Goal: Task Accomplishment & Management: Manage account settings

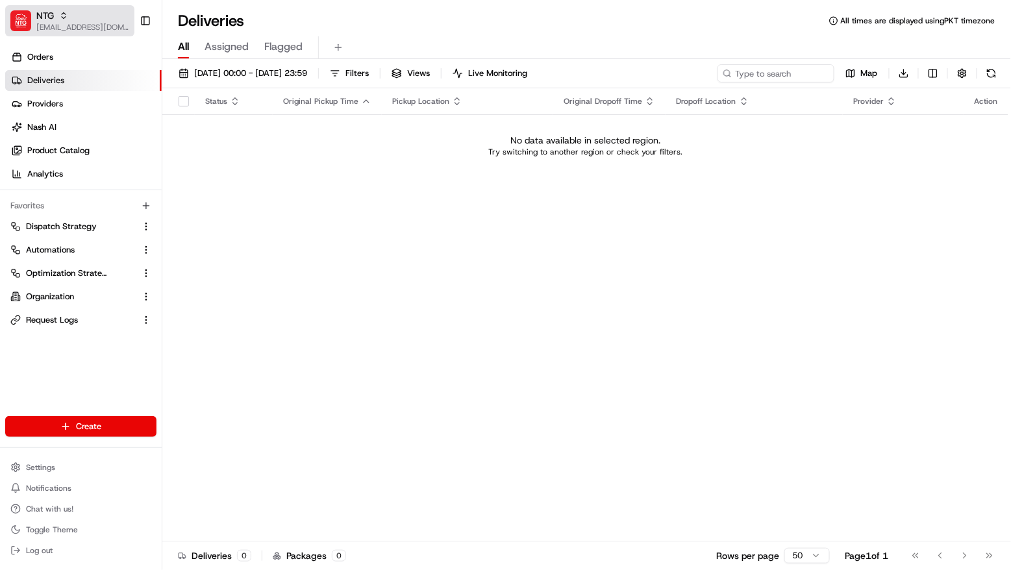
click at [72, 15] on div "NTG" at bounding box center [82, 15] width 93 height 13
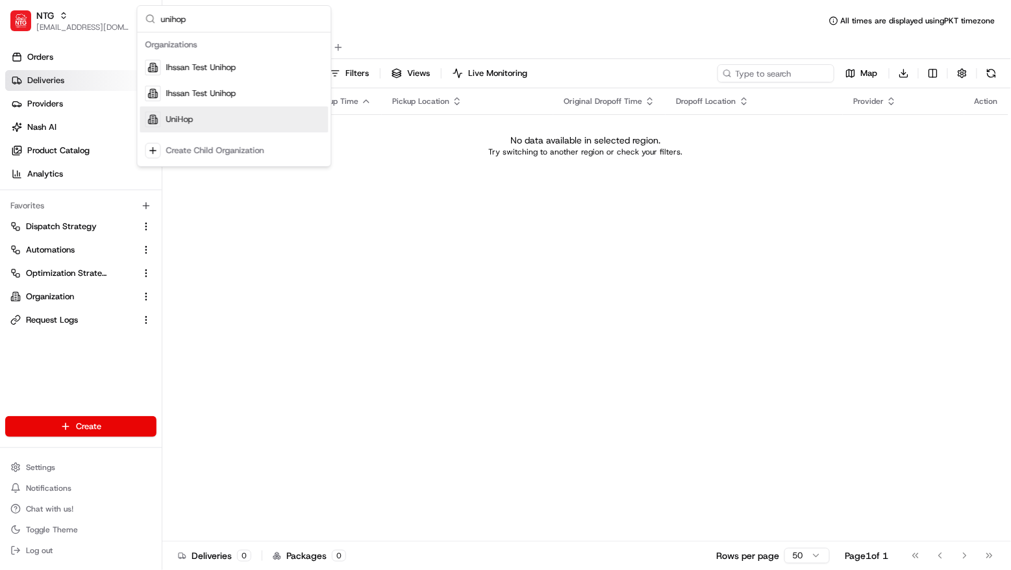
type input "unihop"
click at [248, 113] on div "UniHop" at bounding box center [234, 119] width 188 height 26
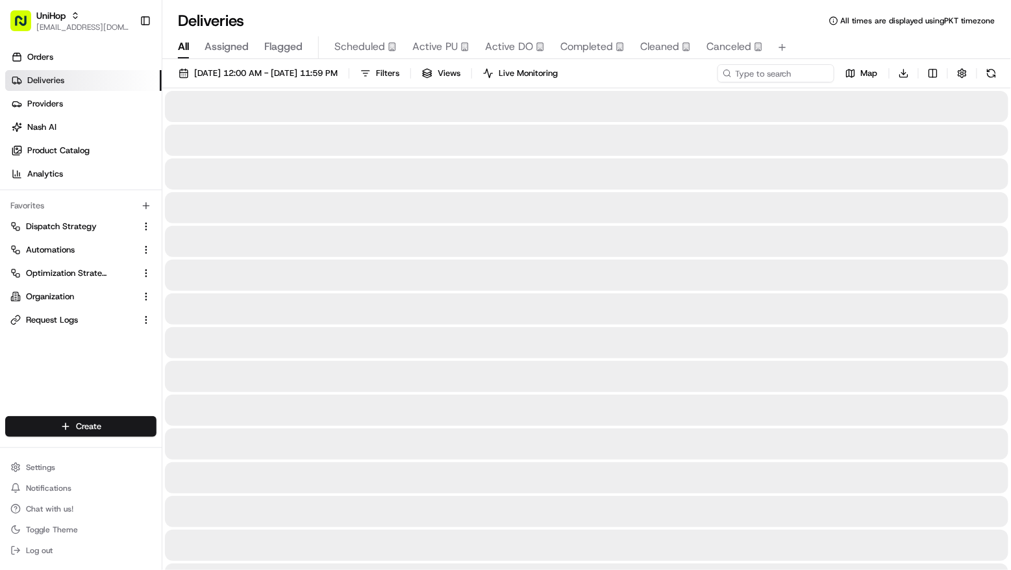
click at [106, 87] on link "Deliveries" at bounding box center [83, 80] width 156 height 21
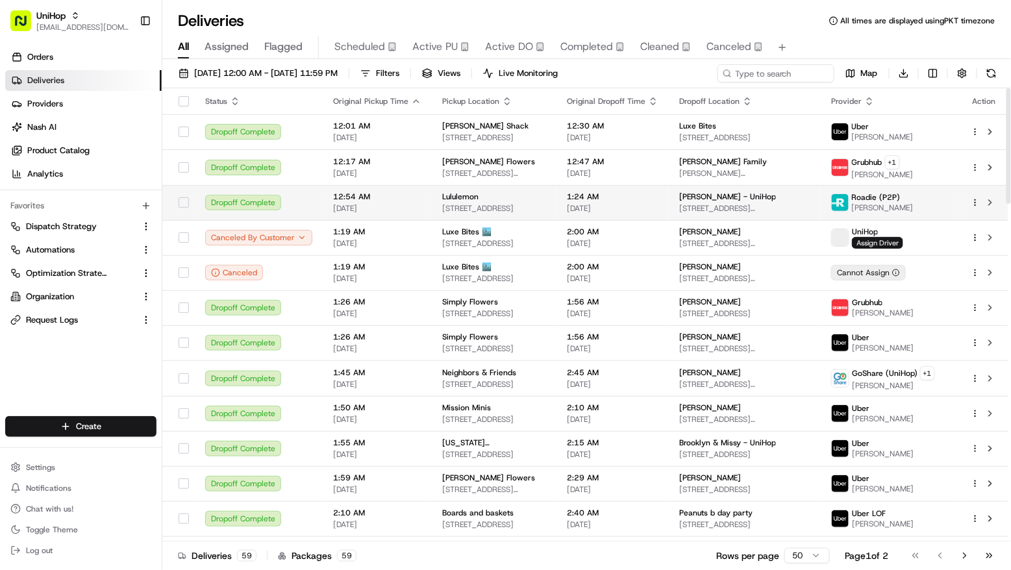
click at [490, 207] on span "12434 S Mainstreet Space #1350, Rancho Cucamonga, CA 91739, USA" at bounding box center [494, 208] width 104 height 10
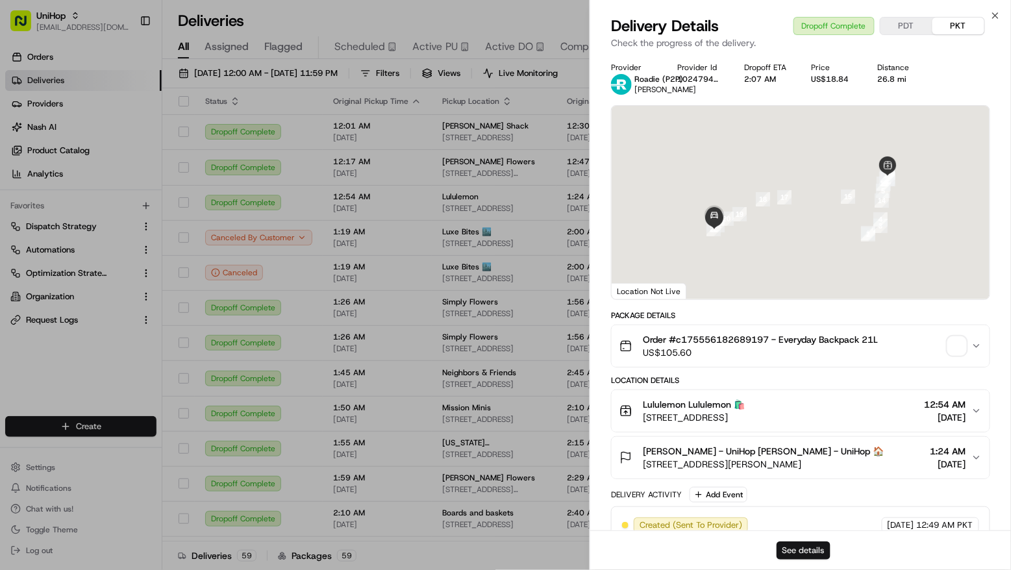
click at [785, 545] on button "See details" at bounding box center [804, 551] width 54 height 18
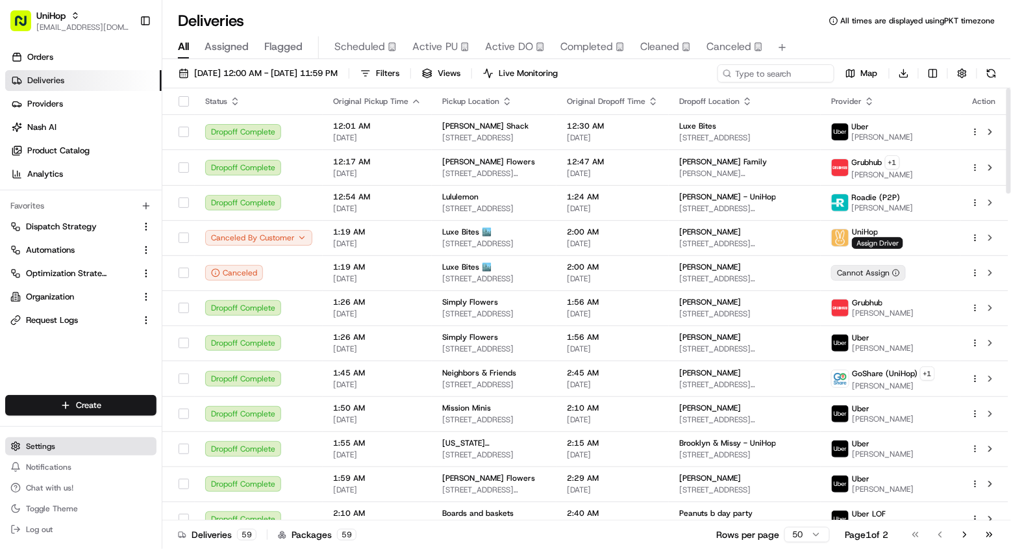
click at [112, 445] on button "Settings" at bounding box center [80, 446] width 151 height 18
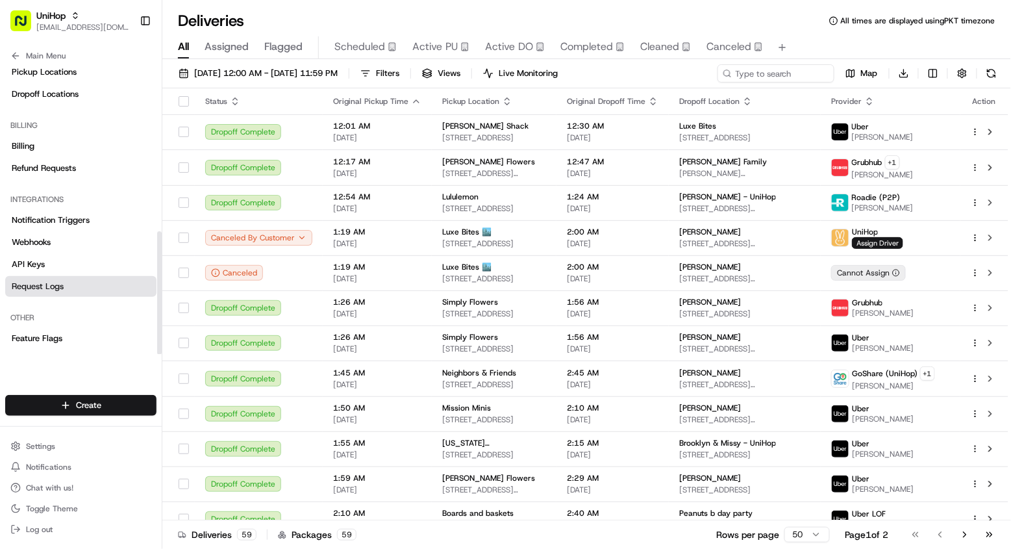
scroll to position [390, 0]
click at [116, 214] on link "Notification Triggers" at bounding box center [80, 221] width 151 height 21
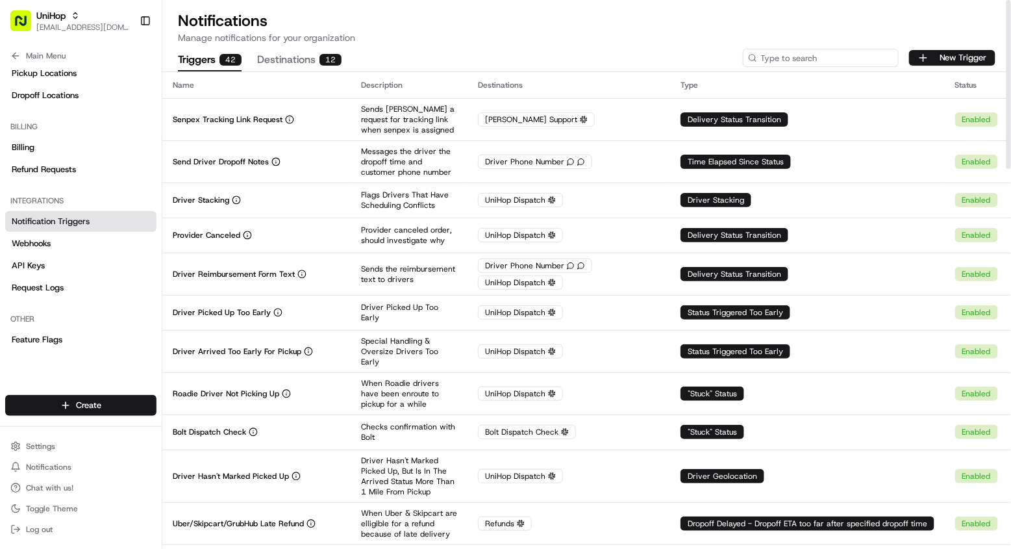
click at [815, 51] on input at bounding box center [821, 58] width 156 height 18
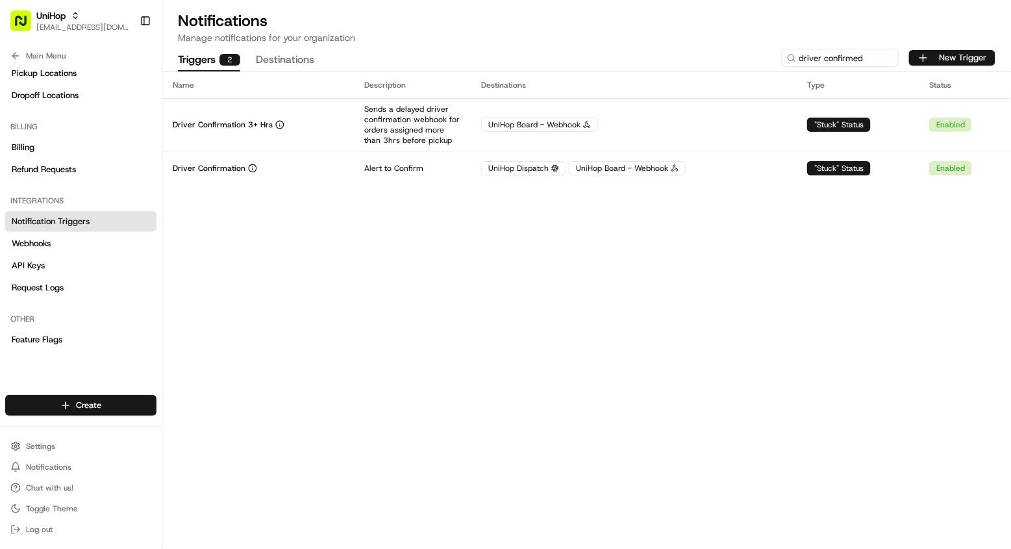
drag, startPoint x: 804, startPoint y: 89, endPoint x: 661, endPoint y: 326, distance: 276.7
click at [661, 326] on div "Name Description Destinations Type Status Driver Confirmation 3+ Hrs Sends a de…" at bounding box center [586, 310] width 849 height 477
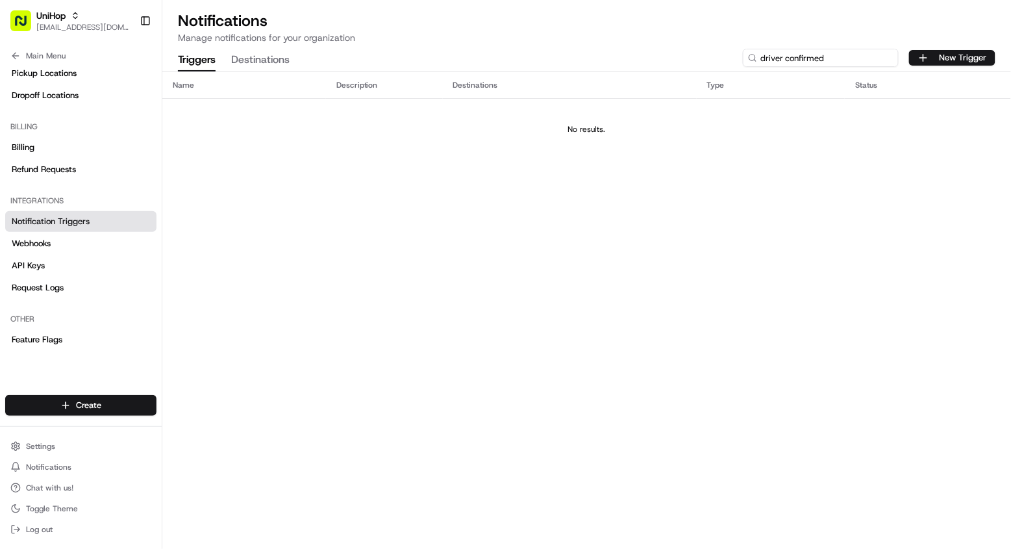
click at [884, 58] on input "driver confirmed" at bounding box center [821, 58] width 156 height 18
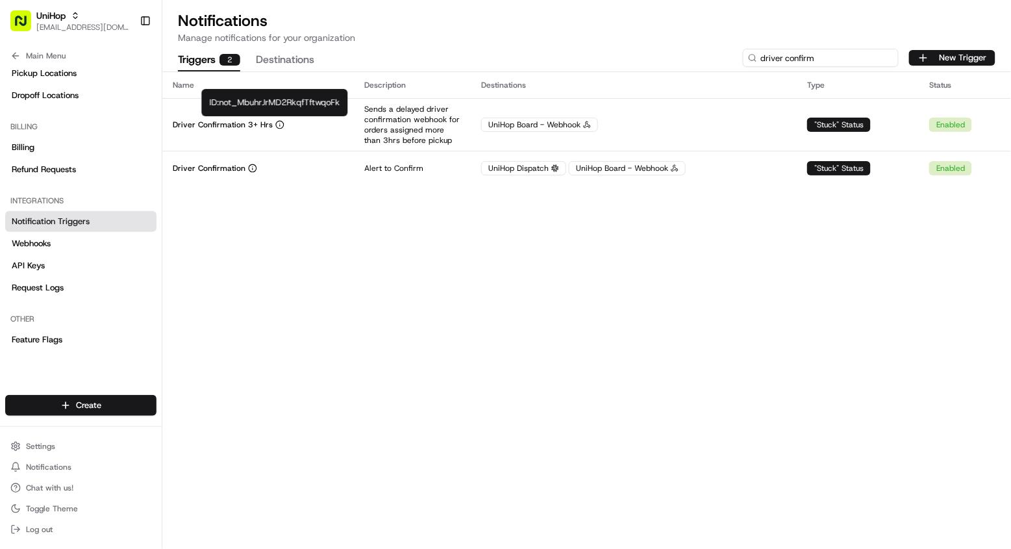
type input "driver confirm"
copy div "not_MbuhrJrMD2RkqfTftwqoFk"
drag, startPoint x: 341, startPoint y: 103, endPoint x: 221, endPoint y: 103, distance: 119.5
click at [221, 103] on div "ID: not_MbuhrJrMD2RkqfTftwqoFk ID: not_MbuhrJrMD2RkqfTftwqoFk" at bounding box center [275, 102] width 146 height 27
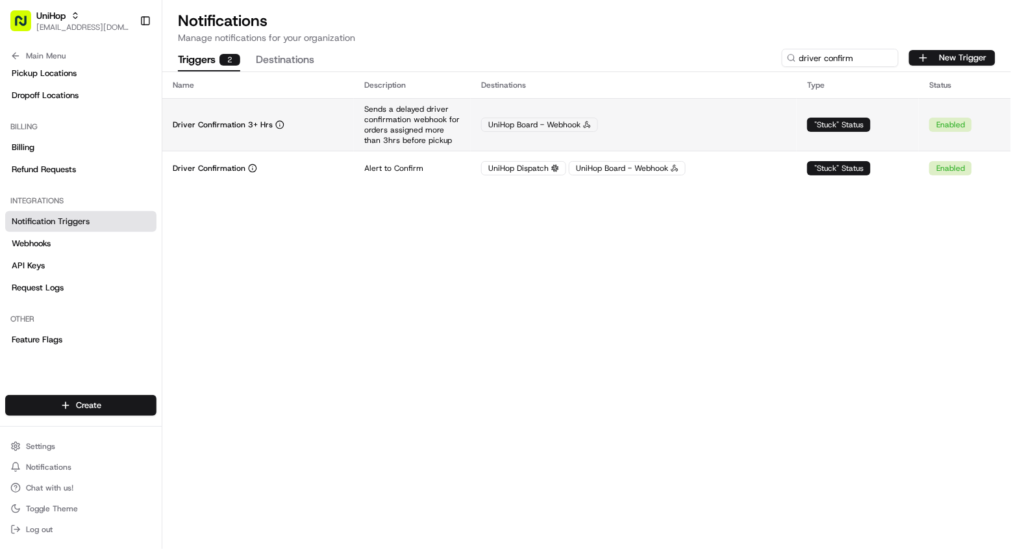
click at [471, 135] on td "UniHop Board - Webhook" at bounding box center [634, 124] width 326 height 53
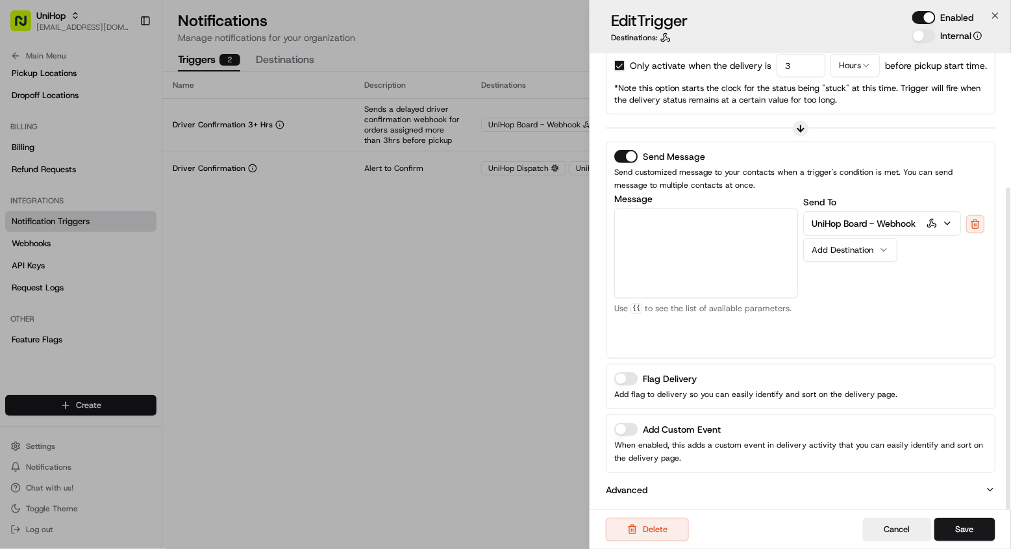
scroll to position [188, 0]
click at [886, 224] on p "UniHop Board - Webhook" at bounding box center [864, 224] width 104 height 13
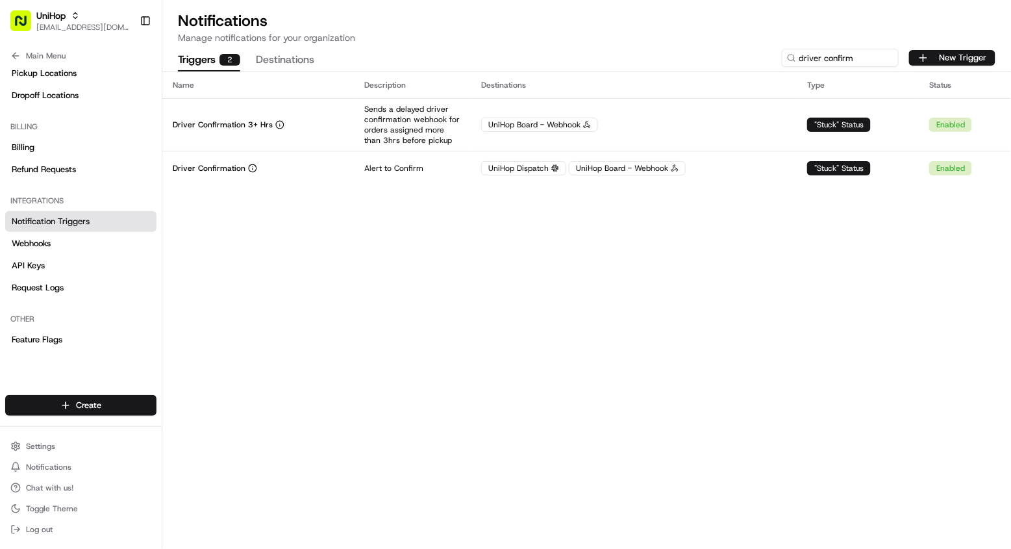
click at [288, 60] on button "Destinations" at bounding box center [285, 60] width 58 height 22
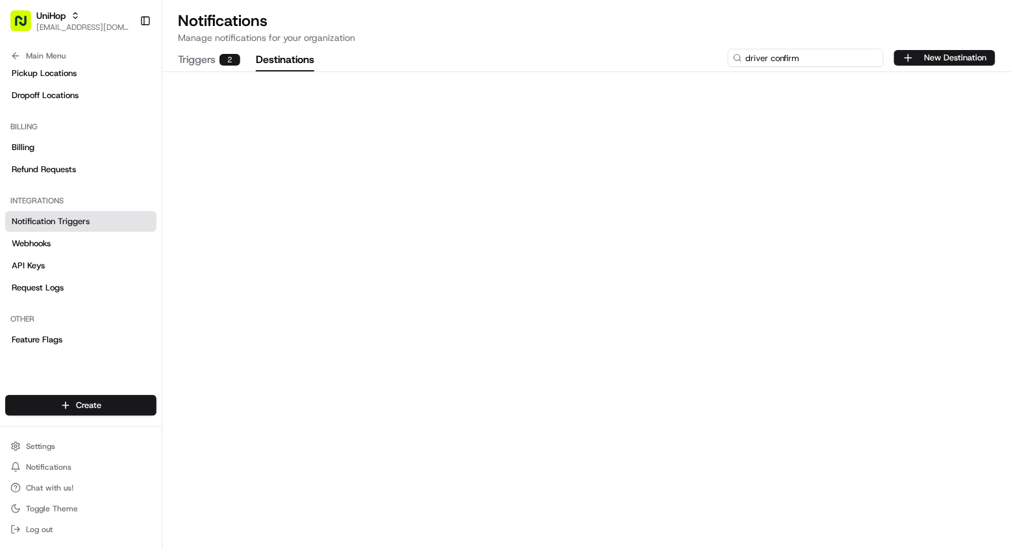
click at [799, 49] on input "driver confirm" at bounding box center [806, 58] width 156 height 18
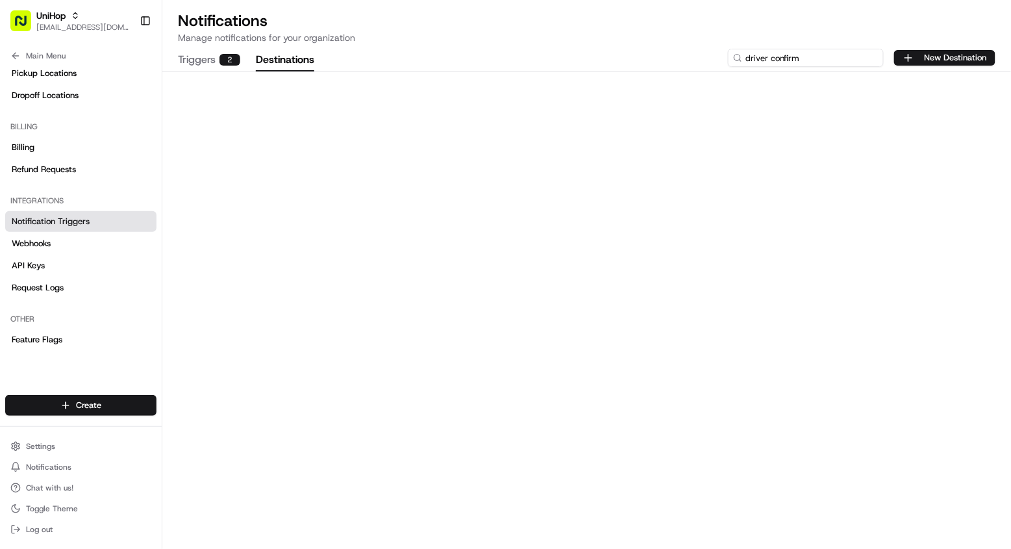
click at [799, 49] on input "driver confirm" at bounding box center [806, 58] width 156 height 18
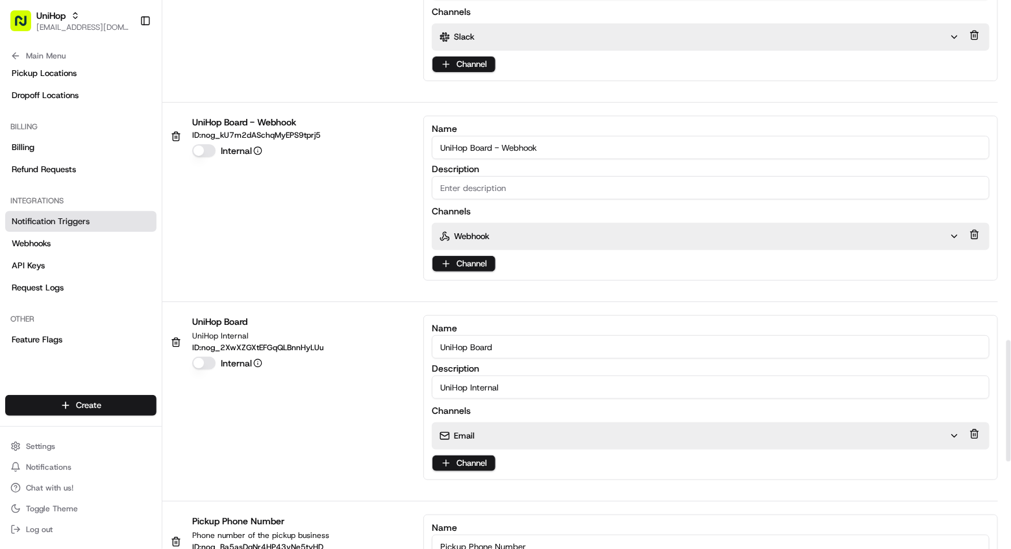
scroll to position [1540, 0]
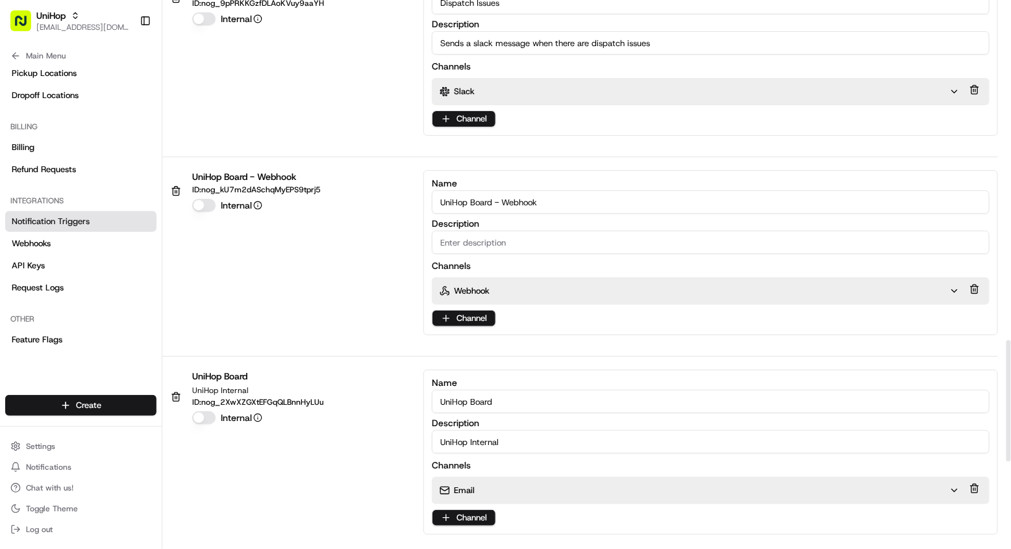
click at [510, 285] on div "Webhook" at bounding box center [695, 291] width 510 height 12
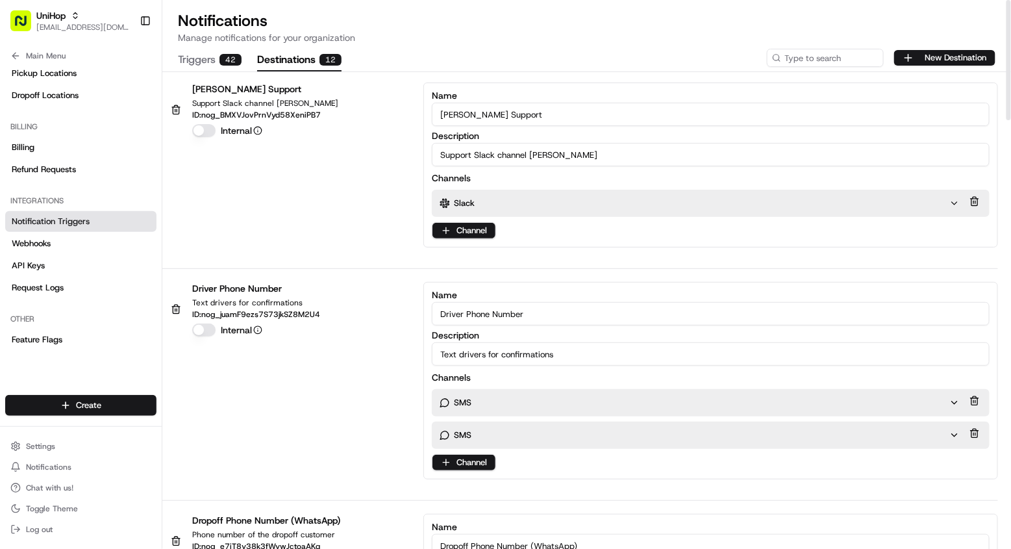
scroll to position [0, 0]
click at [210, 62] on button "Triggers 42" at bounding box center [210, 60] width 64 height 22
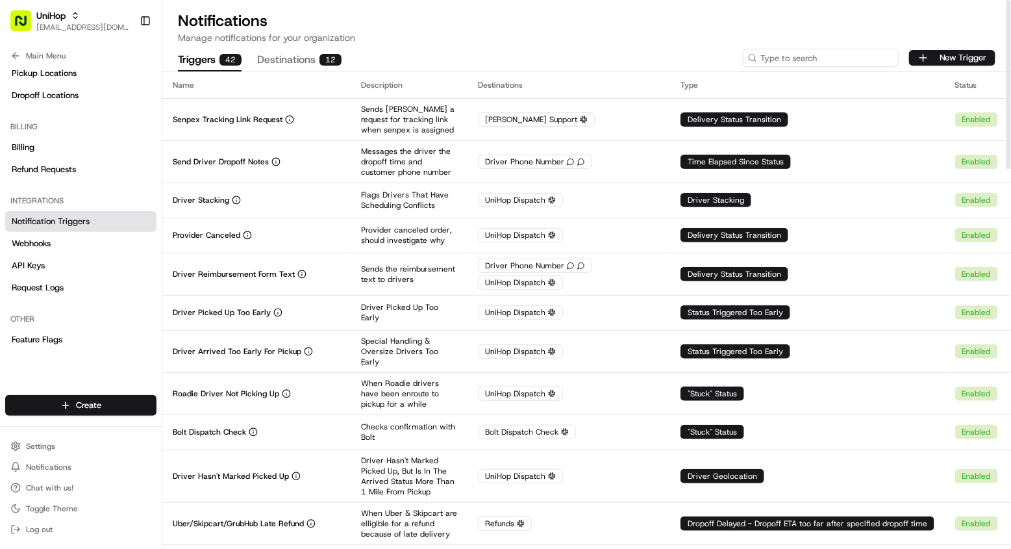
click at [824, 53] on input at bounding box center [821, 58] width 156 height 18
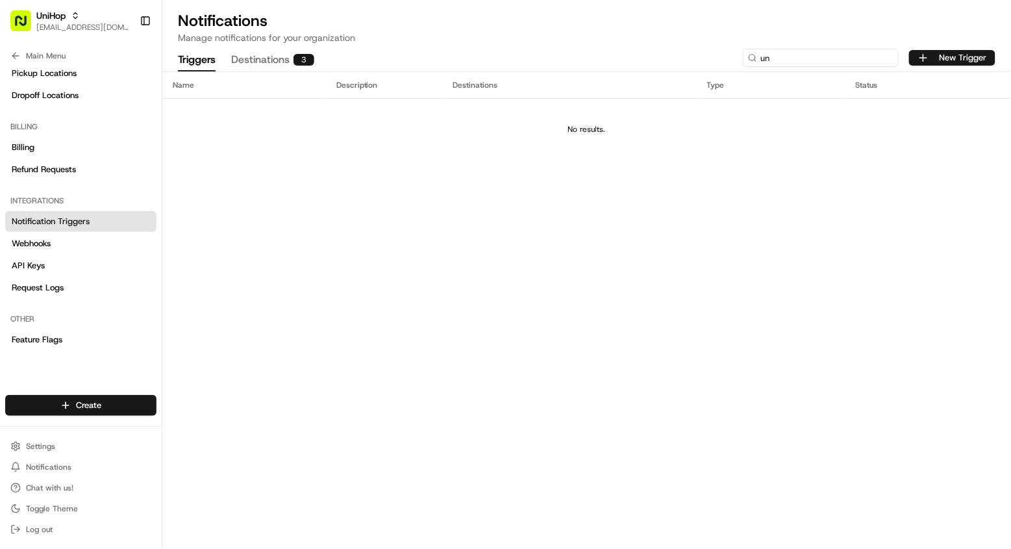
type input "u"
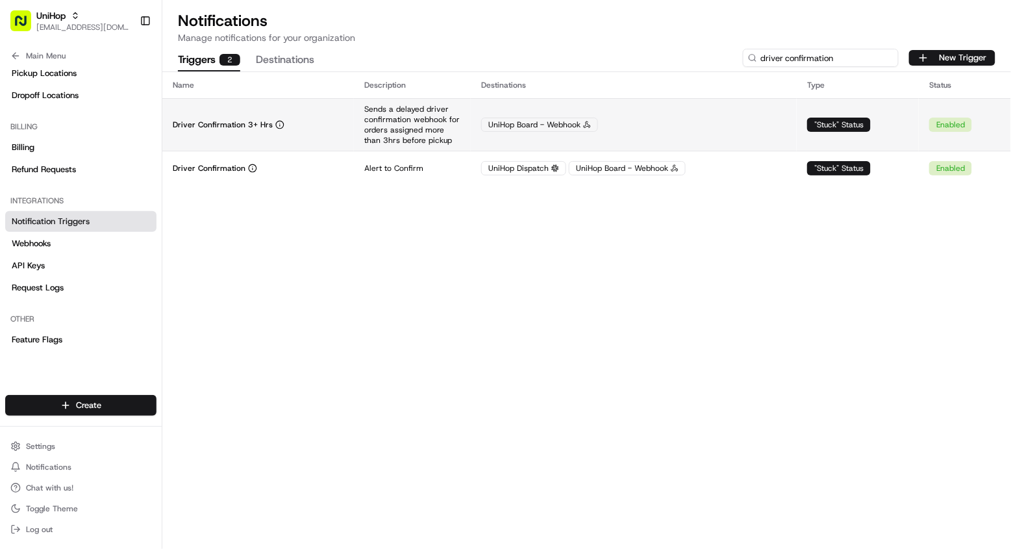
type input "driver confirmation"
click at [742, 141] on td "UniHop Board - Webhook" at bounding box center [634, 124] width 326 height 53
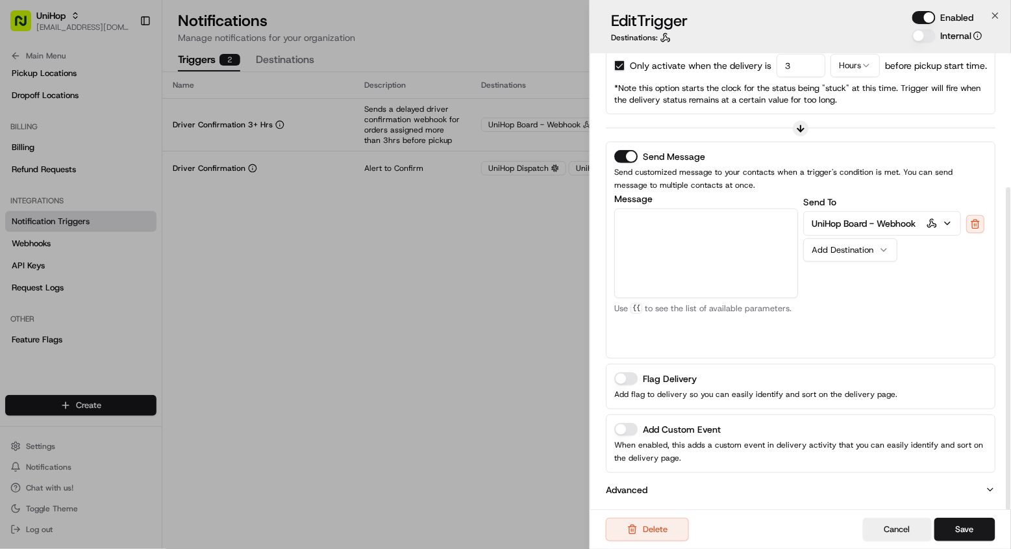
scroll to position [188, 0]
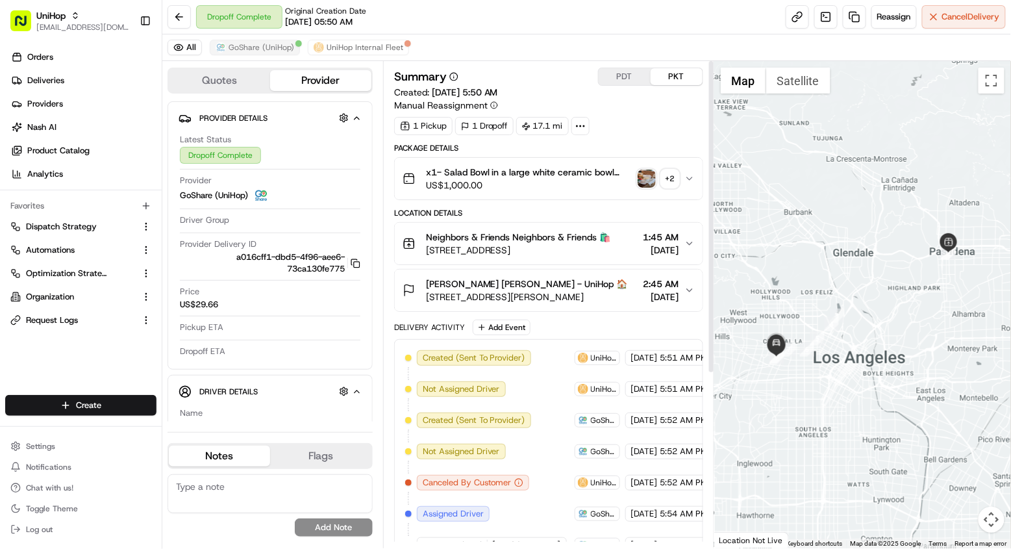
click at [276, 46] on span "GoShare (UniHop)" at bounding box center [262, 47] width 66 height 10
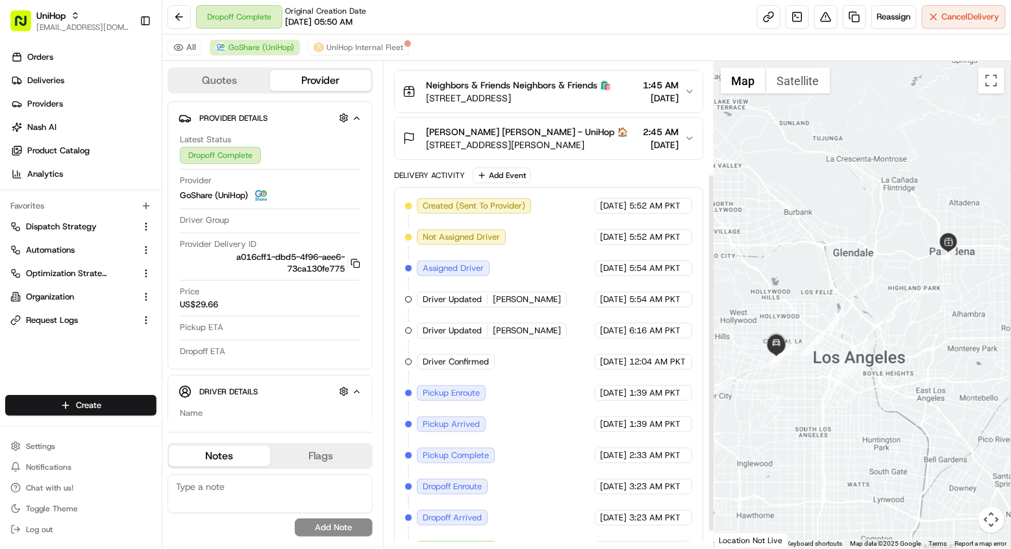
scroll to position [153, 0]
click at [549, 2] on div "Dropoff Complete Original Creation Date 08/23/2025 05:50 AM Reassign Cancel Del…" at bounding box center [586, 17] width 849 height 34
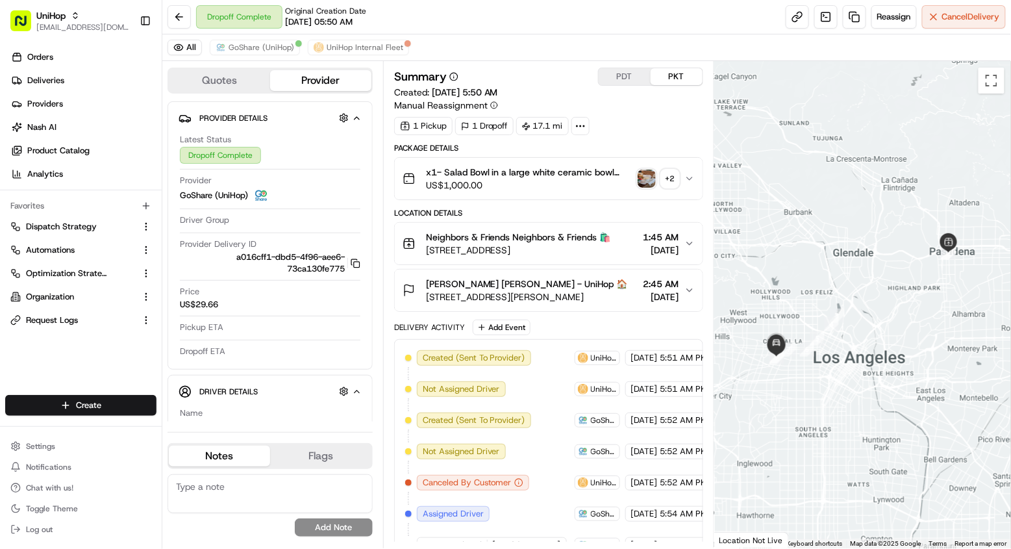
click at [66, 456] on ul "Settings Notifications Chat with us! Toggle Theme Log out" at bounding box center [80, 487] width 151 height 101
click at [66, 451] on button "Settings" at bounding box center [80, 446] width 151 height 18
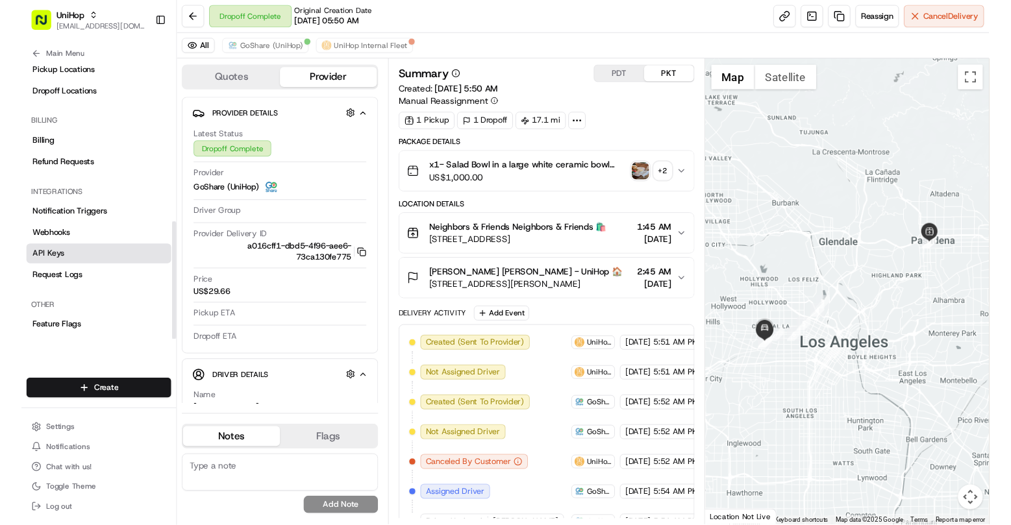
scroll to position [390, 0]
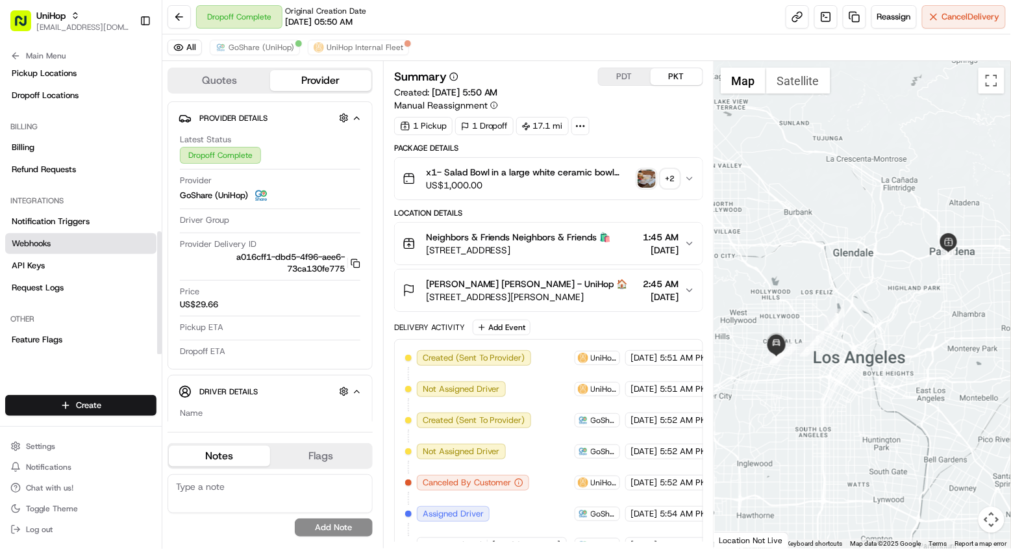
click at [88, 240] on link "Webhooks" at bounding box center [80, 243] width 151 height 21
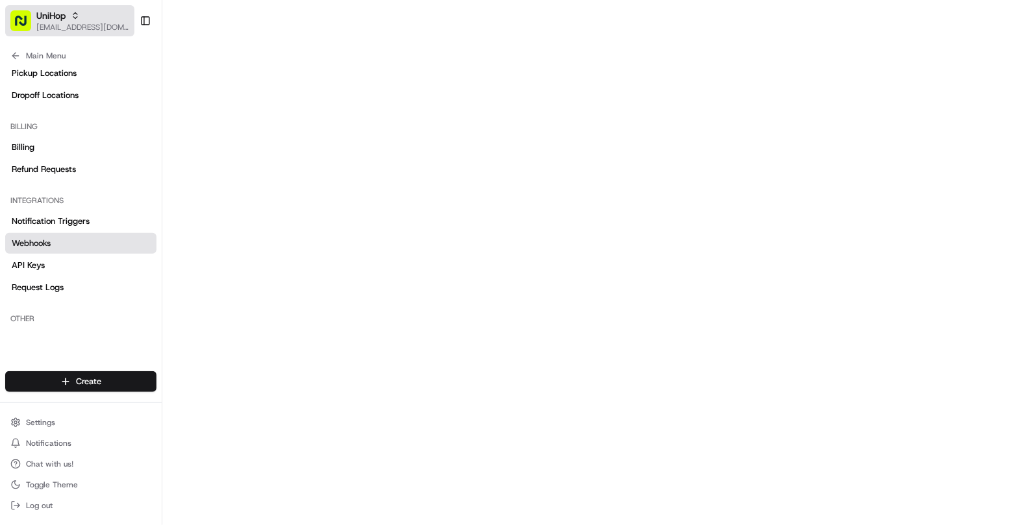
click at [96, 20] on div "UniHop" at bounding box center [82, 15] width 93 height 13
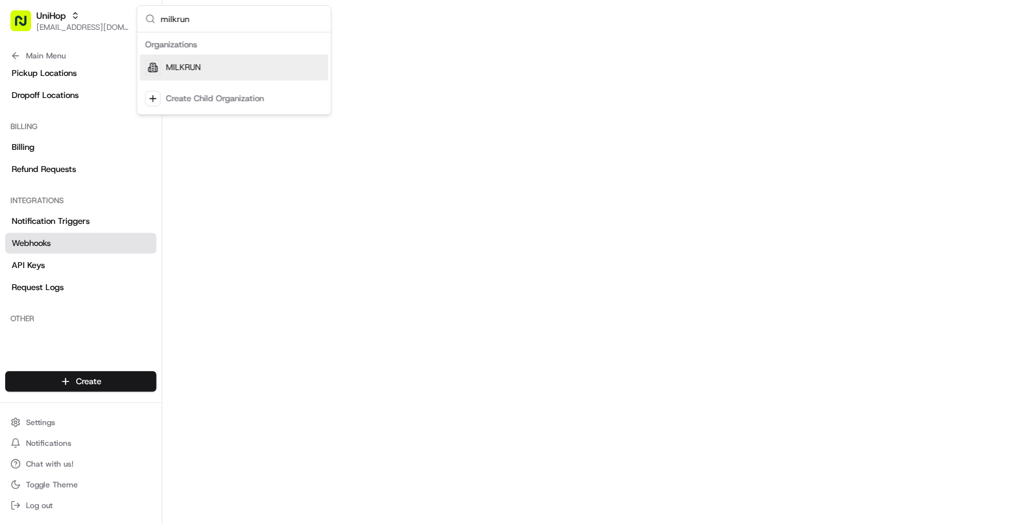
type input "milkrun"
click at [191, 63] on span "MILKRUN" at bounding box center [183, 68] width 35 height 12
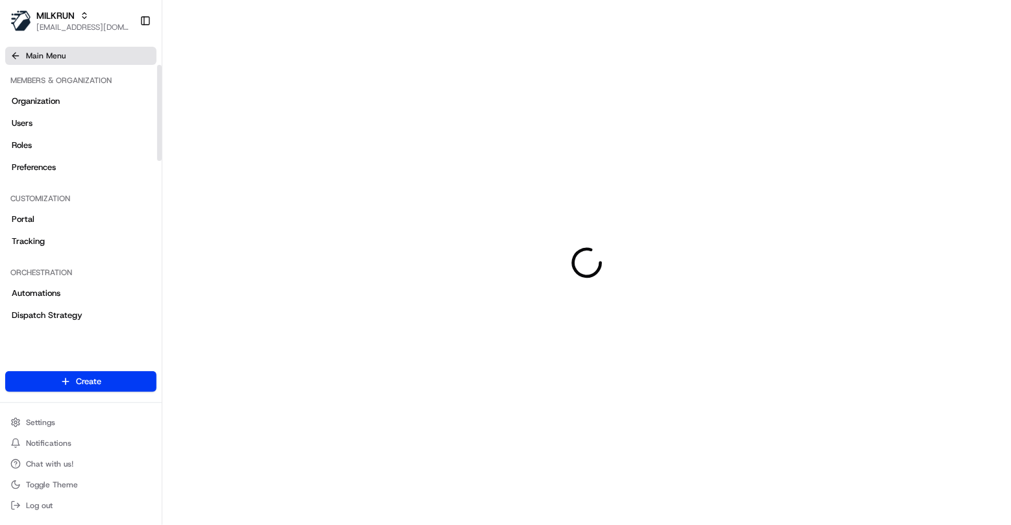
click at [87, 64] on button "Main Menu" at bounding box center [80, 56] width 151 height 18
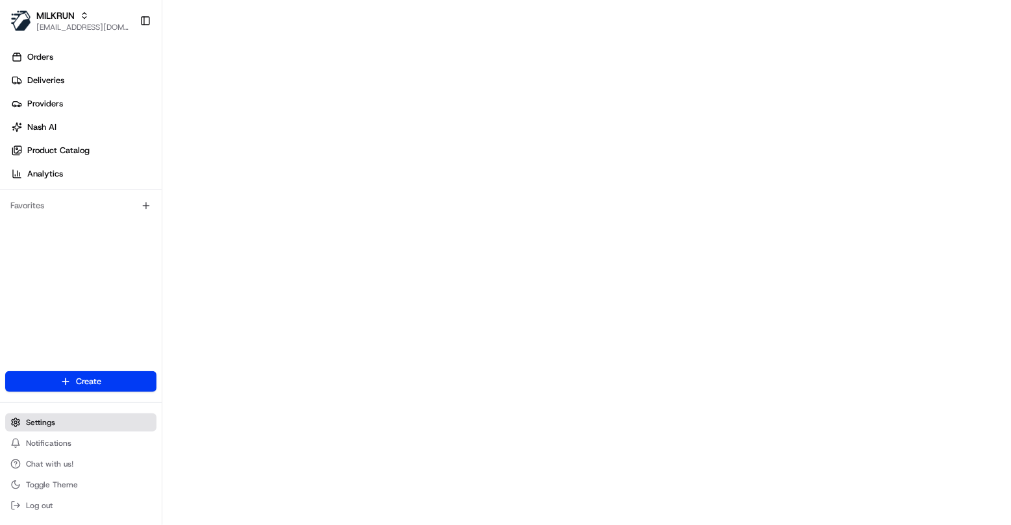
click at [49, 417] on button "Settings" at bounding box center [80, 423] width 151 height 18
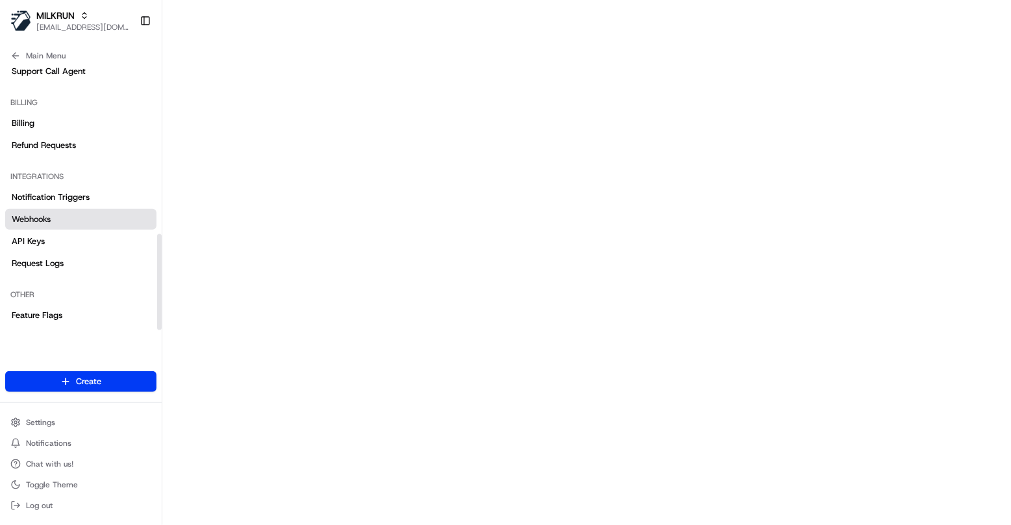
scroll to position [466, 0]
click at [94, 198] on link "Notification Triggers" at bounding box center [80, 198] width 151 height 21
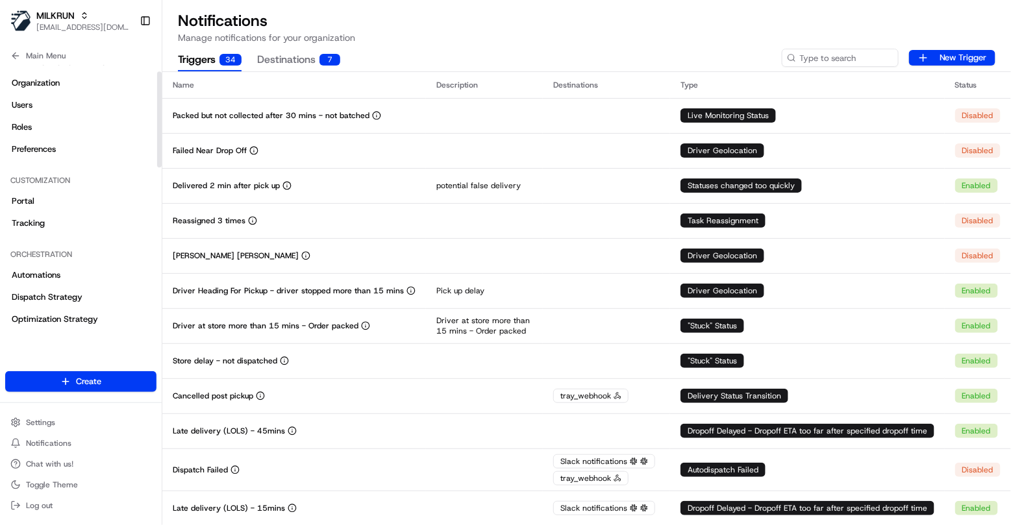
scroll to position [16, 0]
click at [48, 47] on button "Main Menu" at bounding box center [80, 56] width 151 height 18
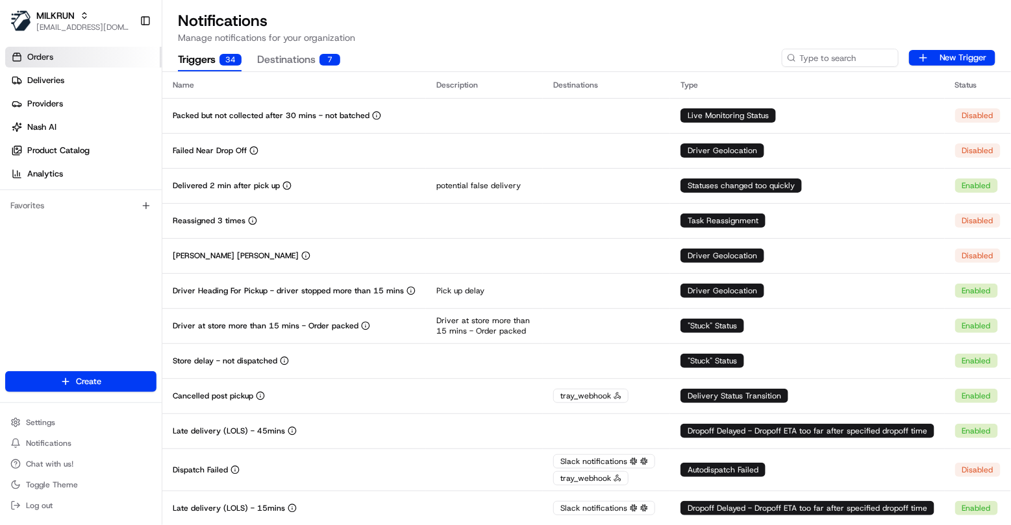
click at [48, 47] on link "Orders" at bounding box center [83, 57] width 156 height 21
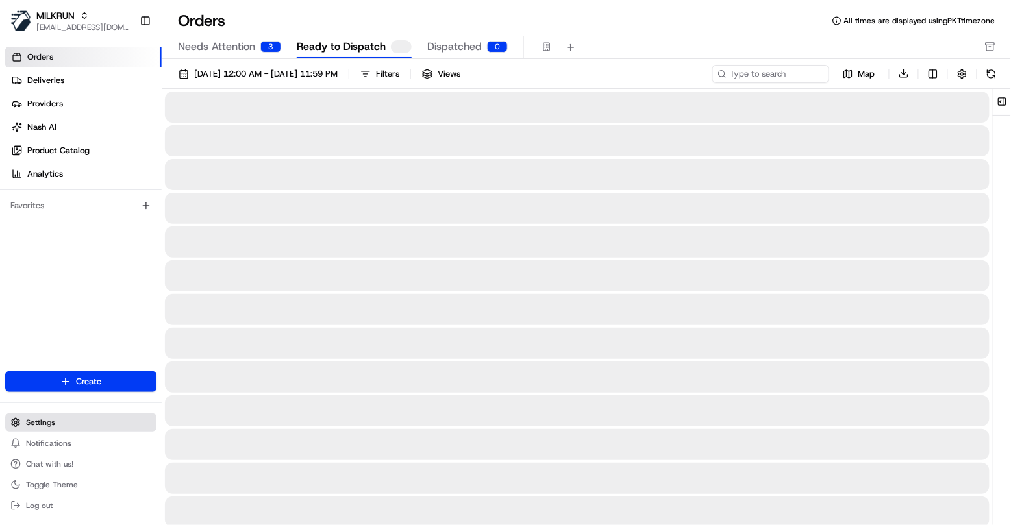
click at [71, 421] on button "Settings" at bounding box center [80, 423] width 151 height 18
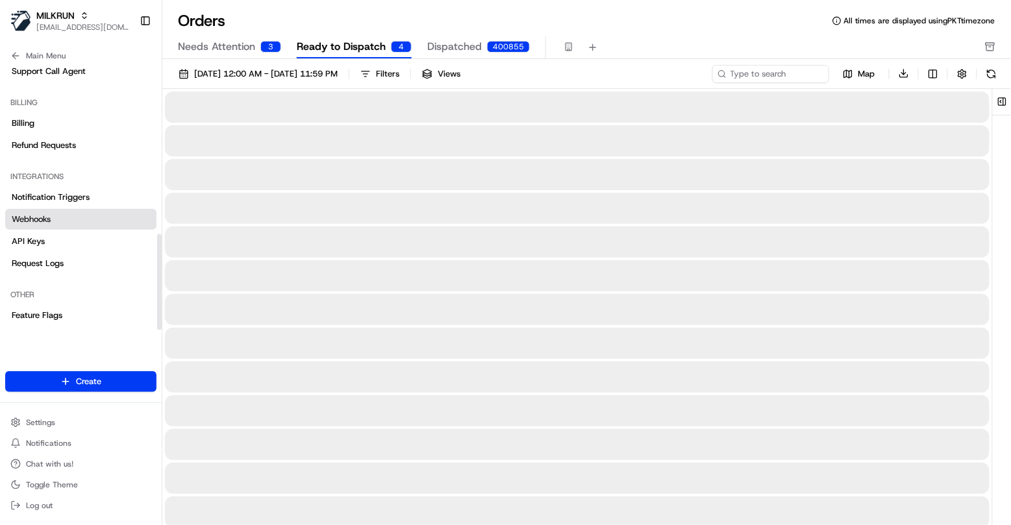
scroll to position [466, 0]
click at [71, 213] on link "Webhooks" at bounding box center [80, 220] width 151 height 21
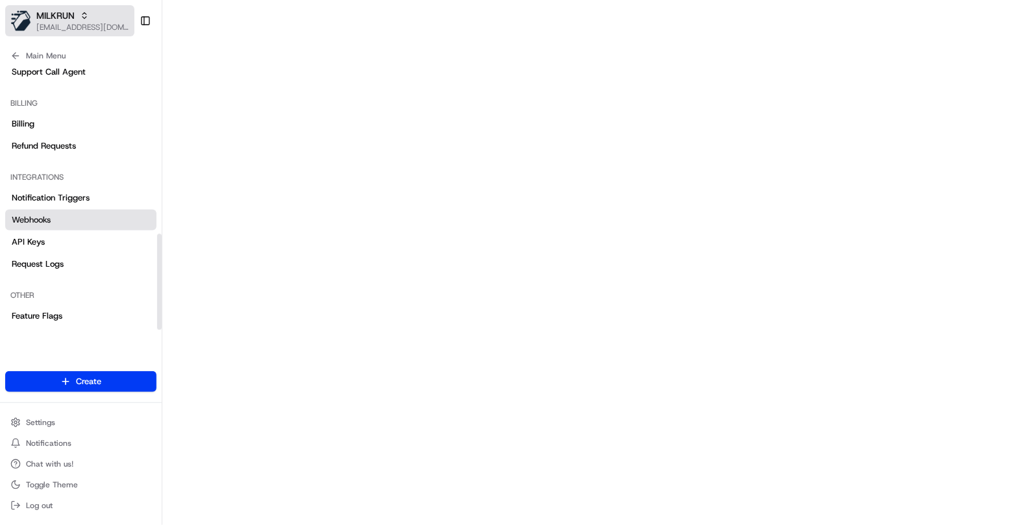
click at [68, 22] on span "[EMAIL_ADDRESS][DOMAIN_NAME]" at bounding box center [82, 27] width 93 height 10
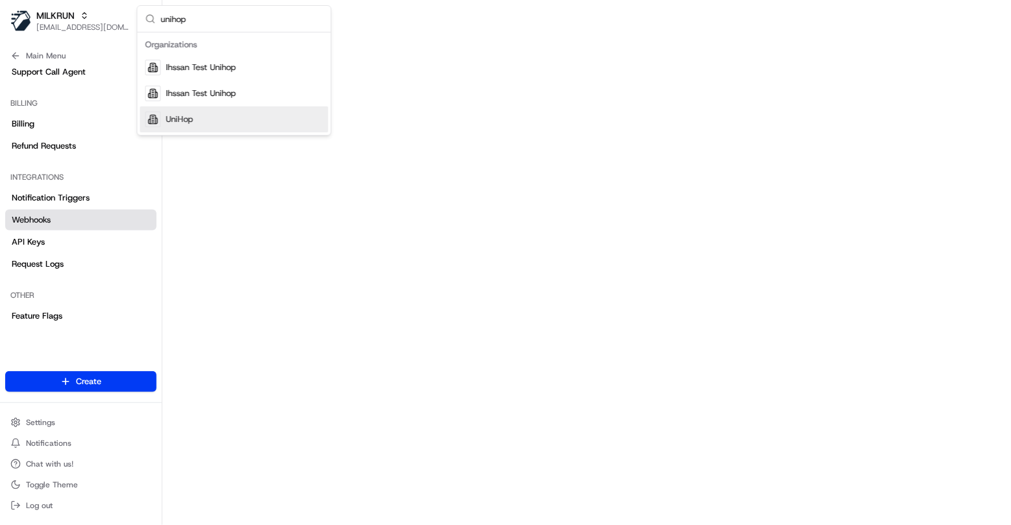
type input "unihop"
click at [215, 123] on div "UniHop" at bounding box center [234, 119] width 188 height 26
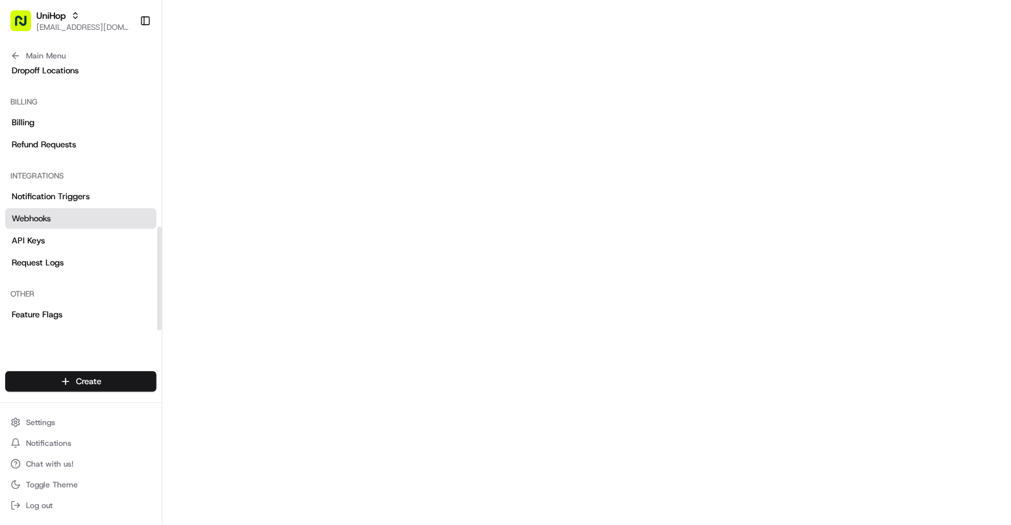
scroll to position [414, 0]
click at [18, 10] on icon "button" at bounding box center [20, 20] width 21 height 21
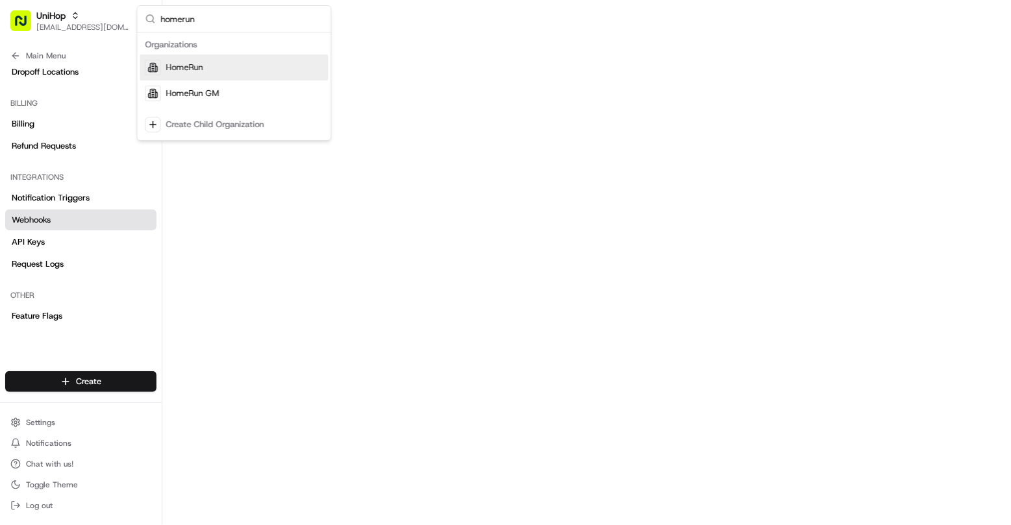
type input "homerun"
click at [236, 64] on div "HomeRun" at bounding box center [234, 68] width 188 height 26
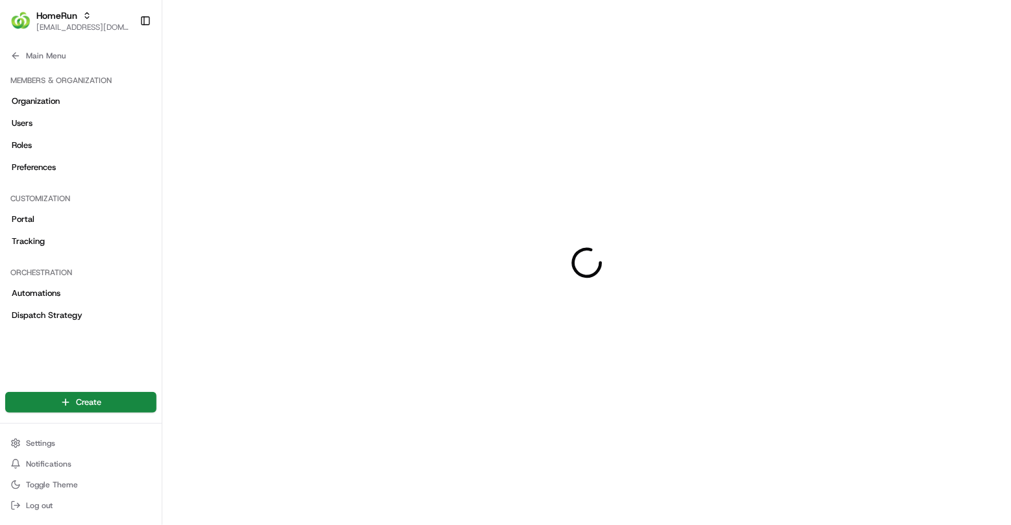
click at [105, 218] on link "Portal" at bounding box center [80, 219] width 151 height 21
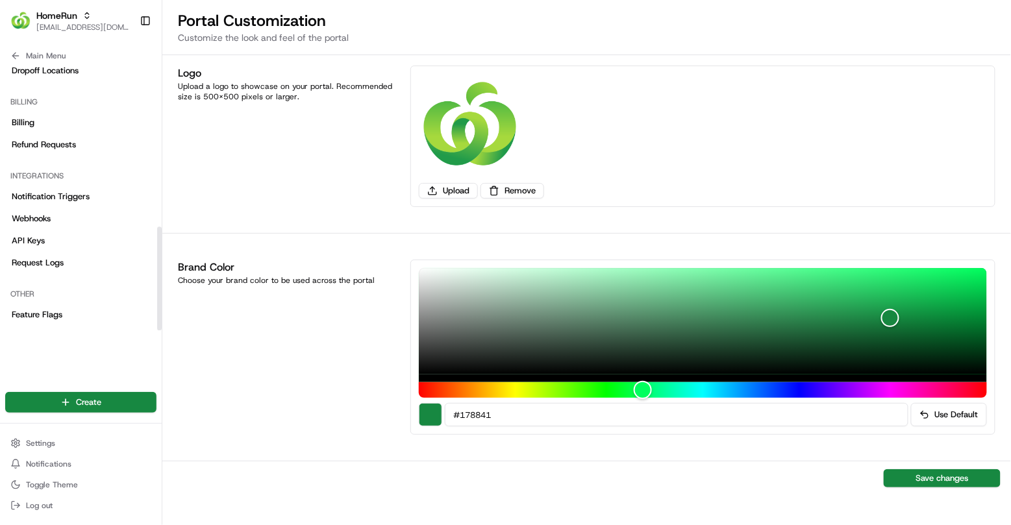
scroll to position [414, 0]
click at [105, 184] on div "Integrations" at bounding box center [80, 177] width 151 height 21
click at [95, 230] on link "Webhooks" at bounding box center [80, 220] width 151 height 21
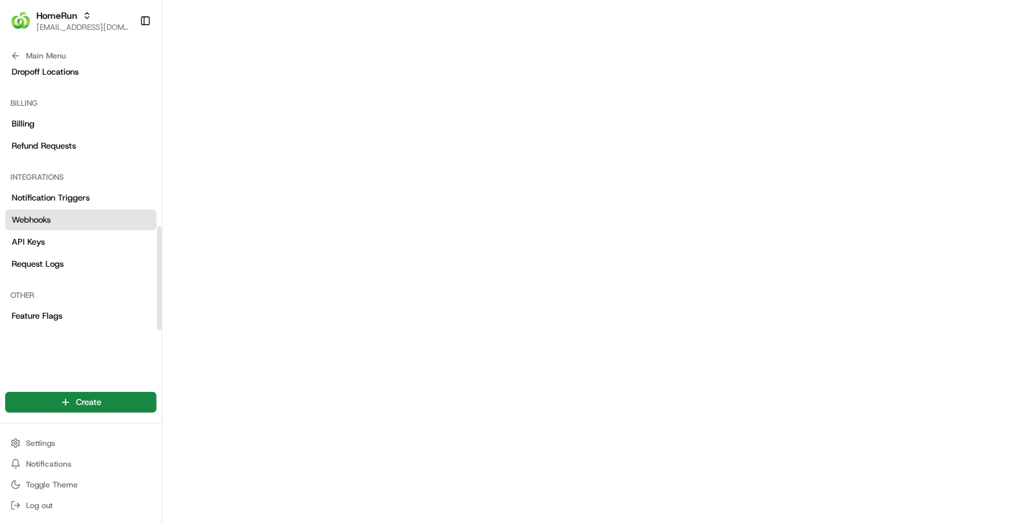
click at [61, 219] on link "Webhooks" at bounding box center [80, 220] width 151 height 21
click at [77, 32] on span "[EMAIL_ADDRESS][DOMAIN_NAME]" at bounding box center [82, 27] width 93 height 10
type input "milkrun"
click at [250, 66] on div "MILKRUN" at bounding box center [234, 68] width 188 height 26
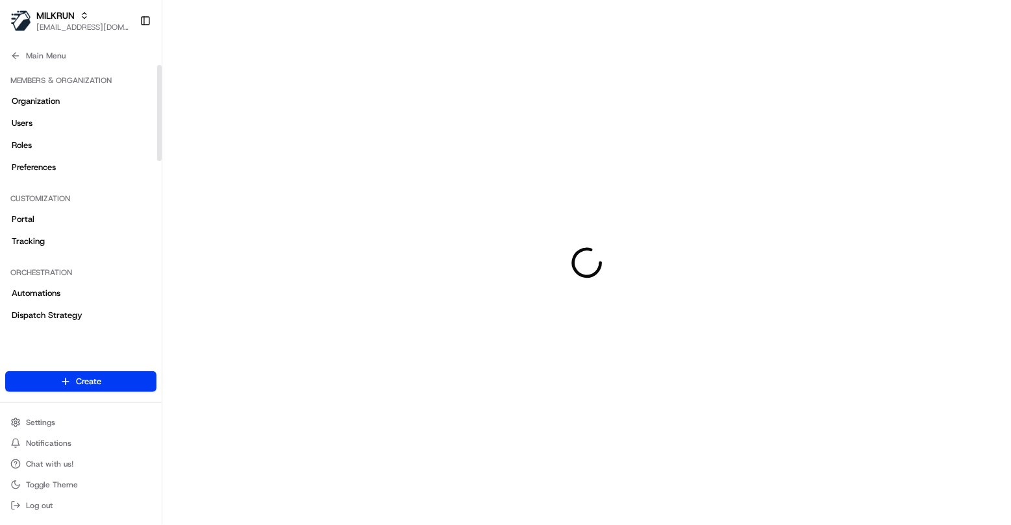
drag, startPoint x: 79, startPoint y: 59, endPoint x: 79, endPoint y: 72, distance: 13.0
click at [79, 62] on button "Main Menu" at bounding box center [80, 56] width 151 height 18
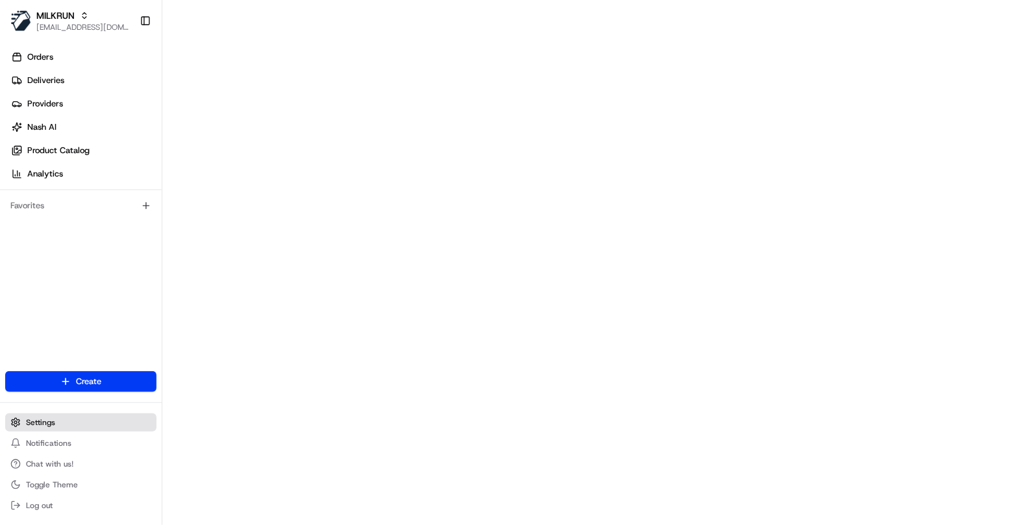
click at [68, 423] on button "Settings" at bounding box center [80, 423] width 151 height 18
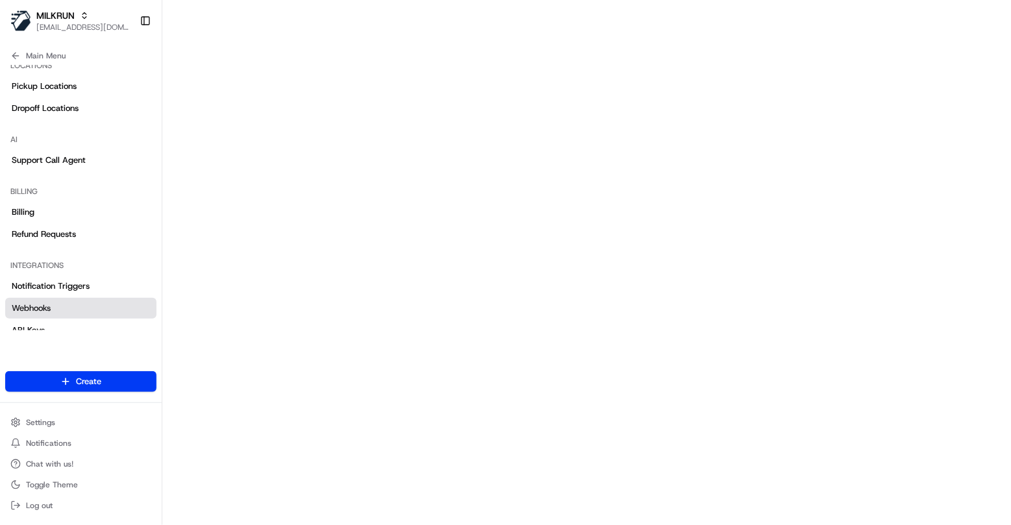
scroll to position [371, 0]
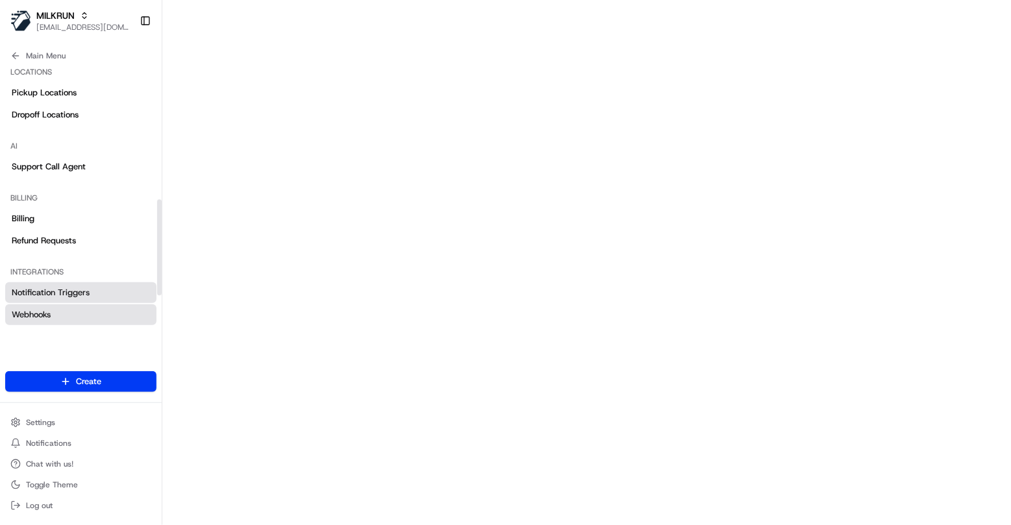
click at [77, 288] on span "Notification Triggers" at bounding box center [51, 293] width 78 height 12
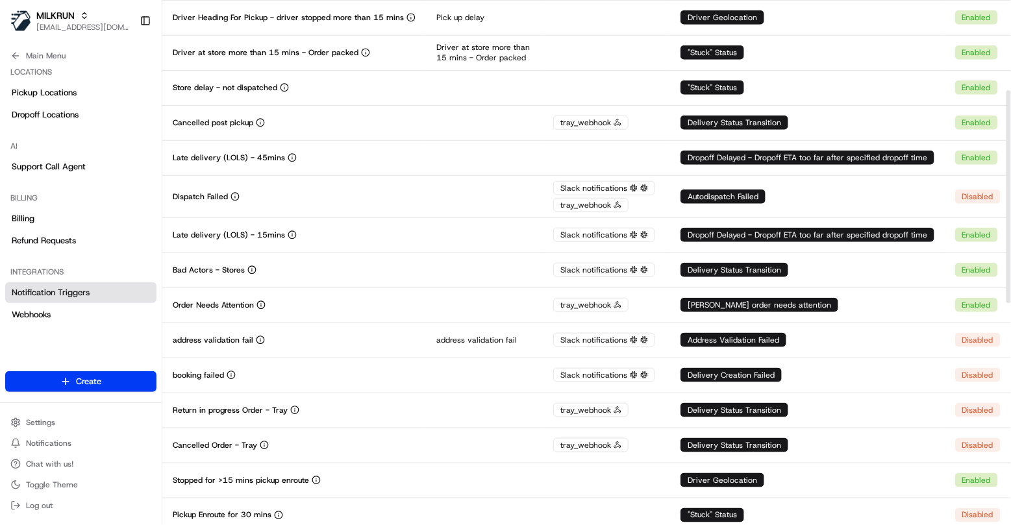
scroll to position [278, 0]
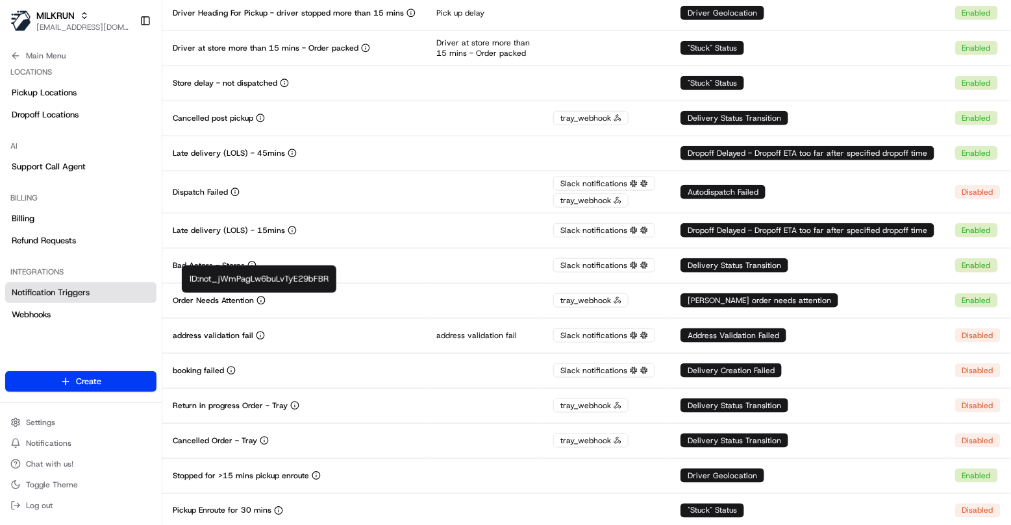
copy div "not_jWmPagLw6buLvTyE29bFBR"
drag, startPoint x: 331, startPoint y: 277, endPoint x: 202, endPoint y: 279, distance: 129.2
click at [202, 279] on div "ID: not_jWmPagLw6buLvTyE29bFBR ID: not_jWmPagLw6buLvTyE29bFBR" at bounding box center [259, 279] width 155 height 27
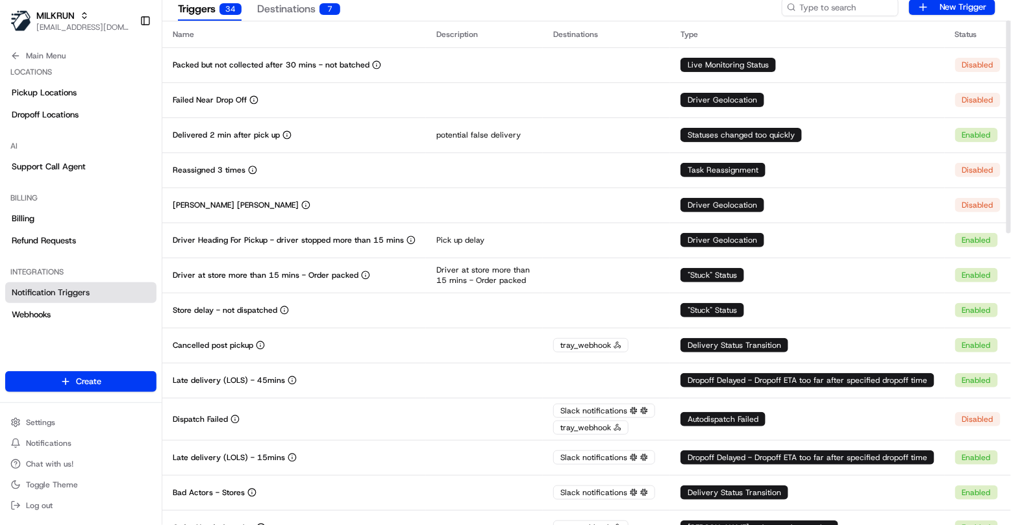
scroll to position [0, 0]
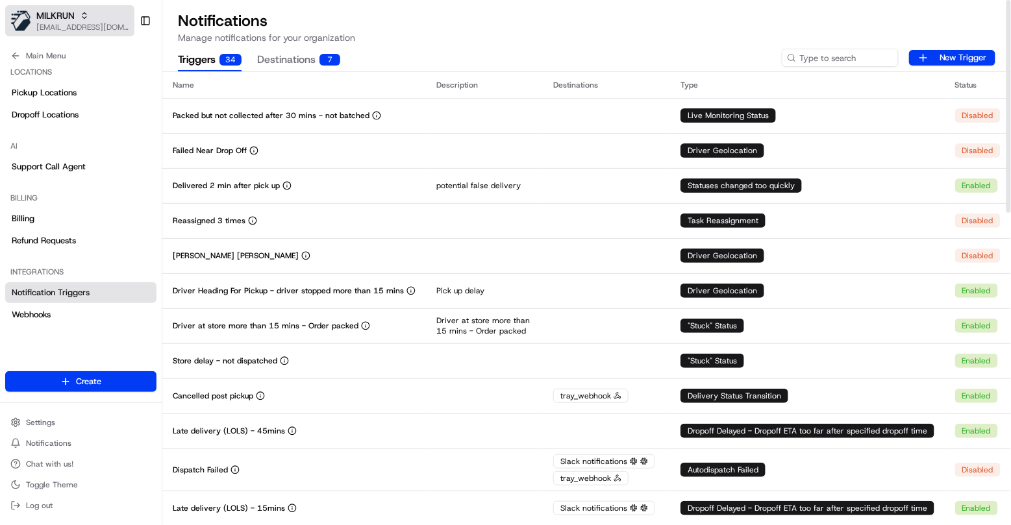
click at [79, 33] on button "MILKRUN masood@usenash.com" at bounding box center [69, 20] width 129 height 31
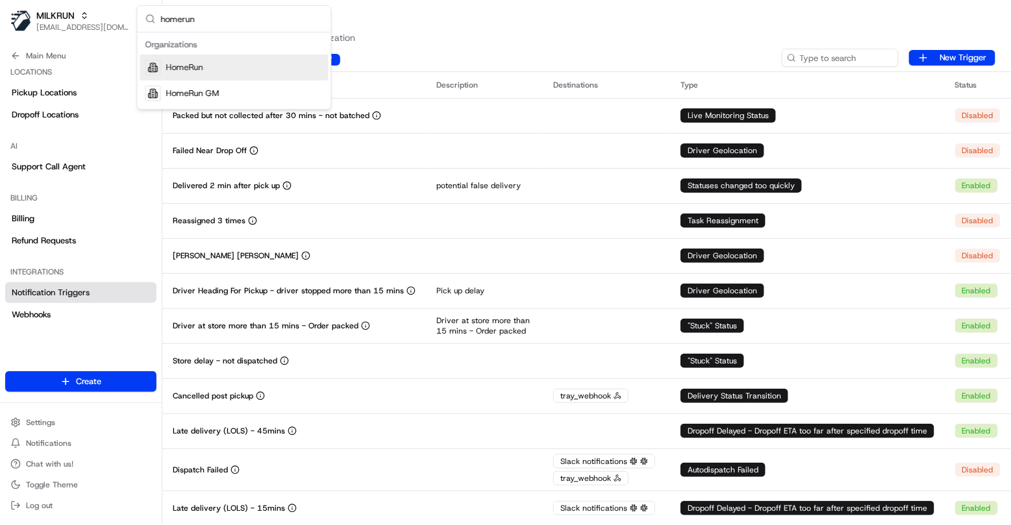
type input "homerun"
click at [184, 57] on div "HomeRun" at bounding box center [234, 68] width 188 height 26
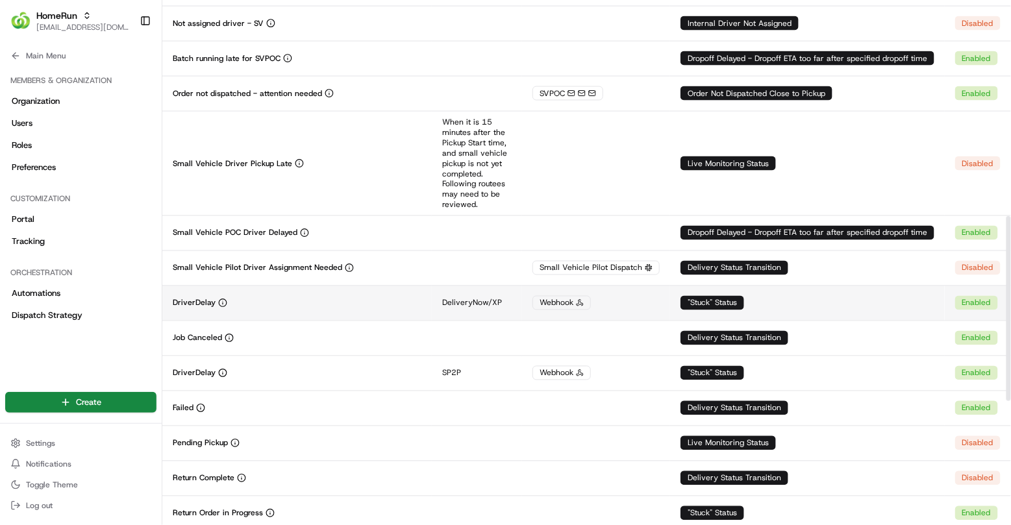
scroll to position [616, 0]
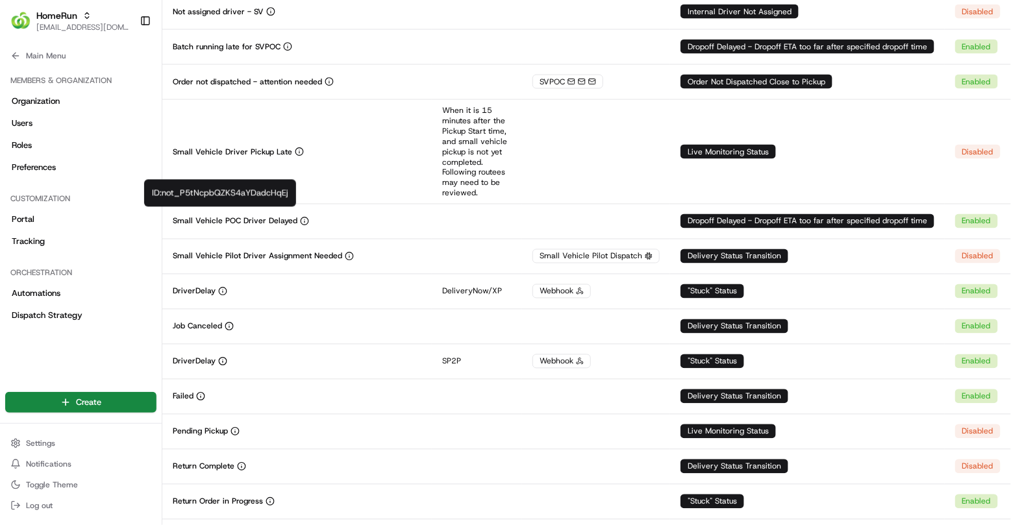
copy div "not_P5tNcpbQZKS4aYDadcHqEj"
drag, startPoint x: 290, startPoint y: 193, endPoint x: 166, endPoint y: 189, distance: 124.8
click at [166, 189] on div "ID: not_P5tNcpbQZKS4aYDadcHqEj ID: not_P5tNcpbQZKS4aYDadcHqEj" at bounding box center [220, 193] width 152 height 27
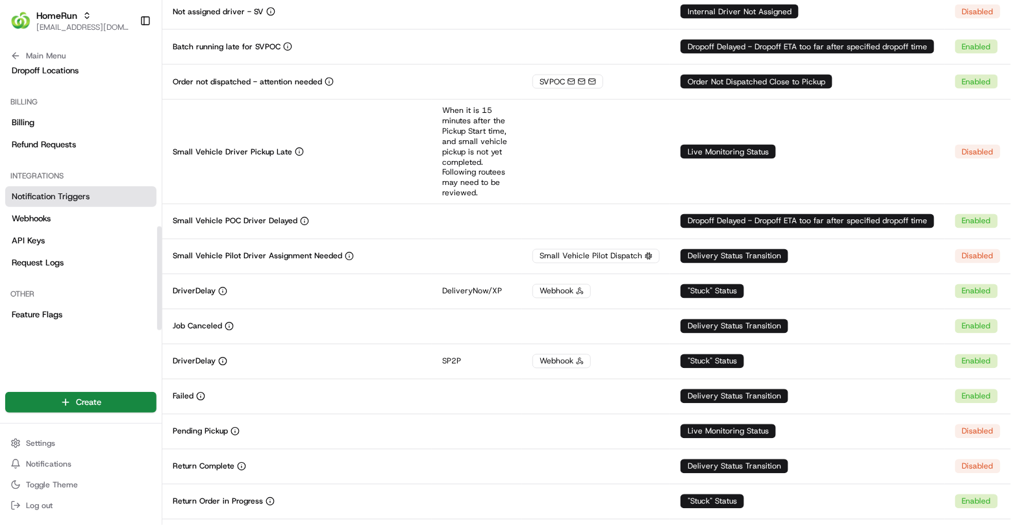
scroll to position [414, 0]
click at [90, 201] on link "Notification Triggers" at bounding box center [80, 198] width 151 height 21
click at [88, 219] on link "Webhooks" at bounding box center [80, 220] width 151 height 21
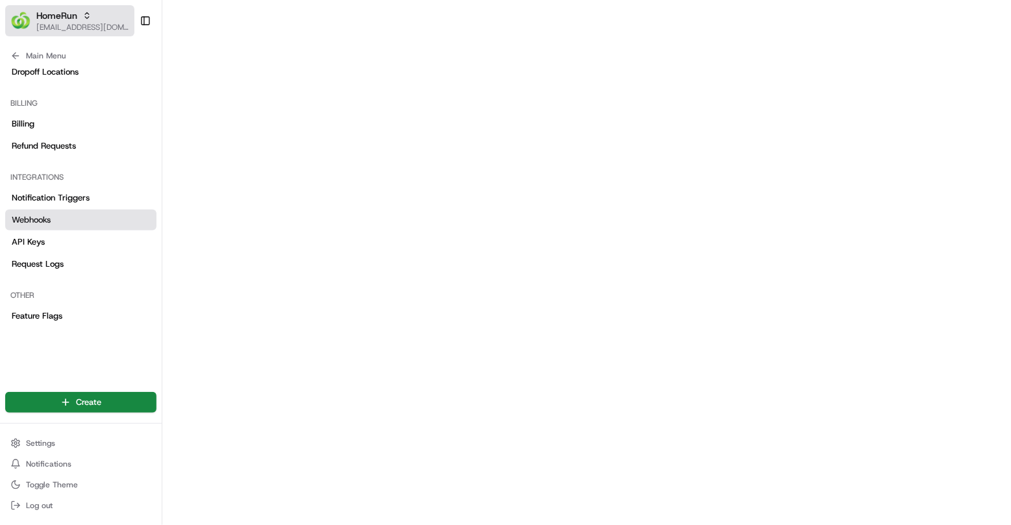
click at [81, 21] on div "HomeRun" at bounding box center [82, 15] width 93 height 13
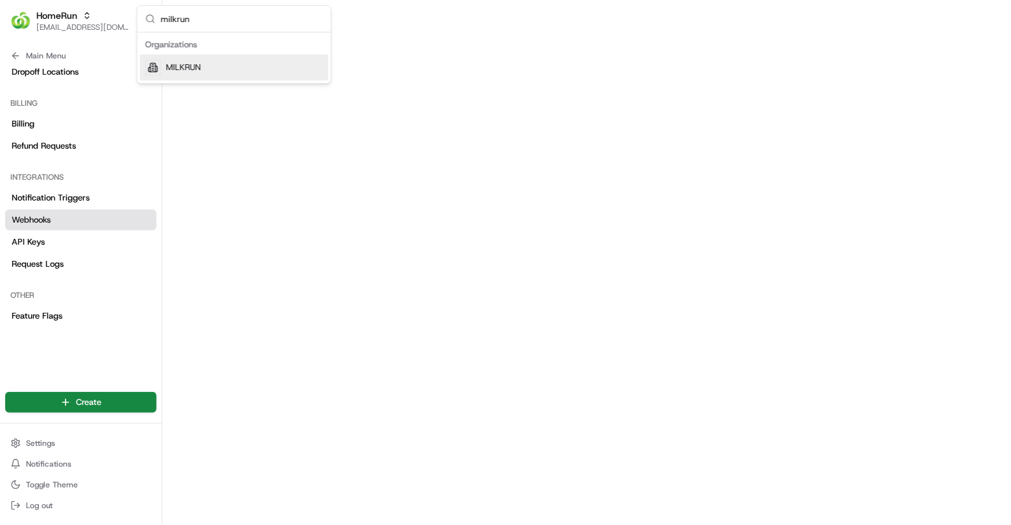
type input "milkrun"
click at [204, 68] on div "MILKRUN" at bounding box center [234, 68] width 188 height 26
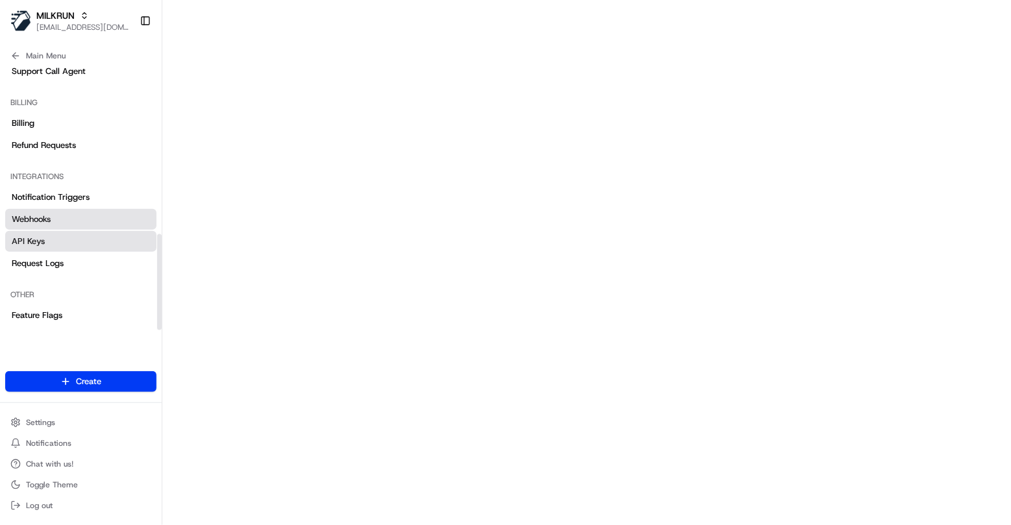
scroll to position [466, 0]
click at [63, 223] on link "Webhooks" at bounding box center [80, 220] width 151 height 21
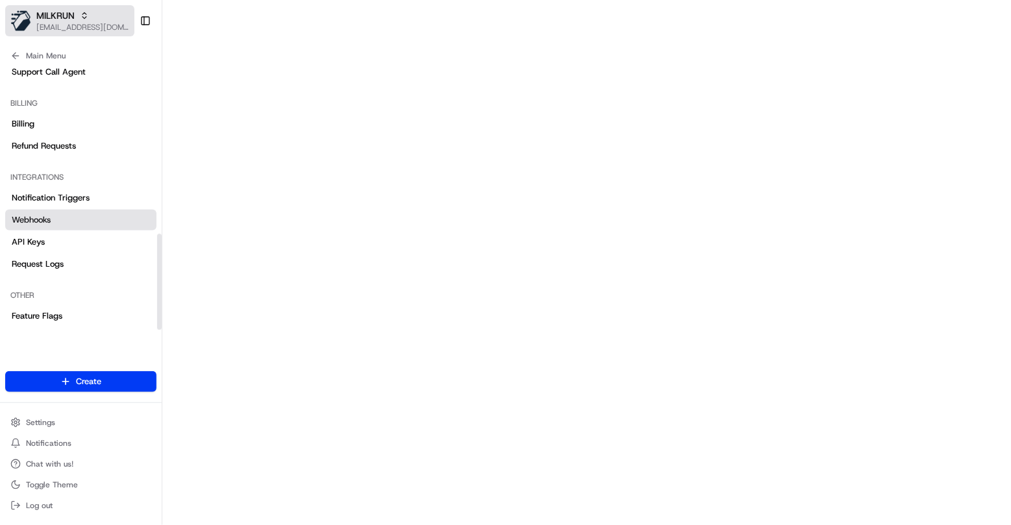
click at [92, 8] on button "MILKRUN masood@usenash.com" at bounding box center [69, 20] width 129 height 31
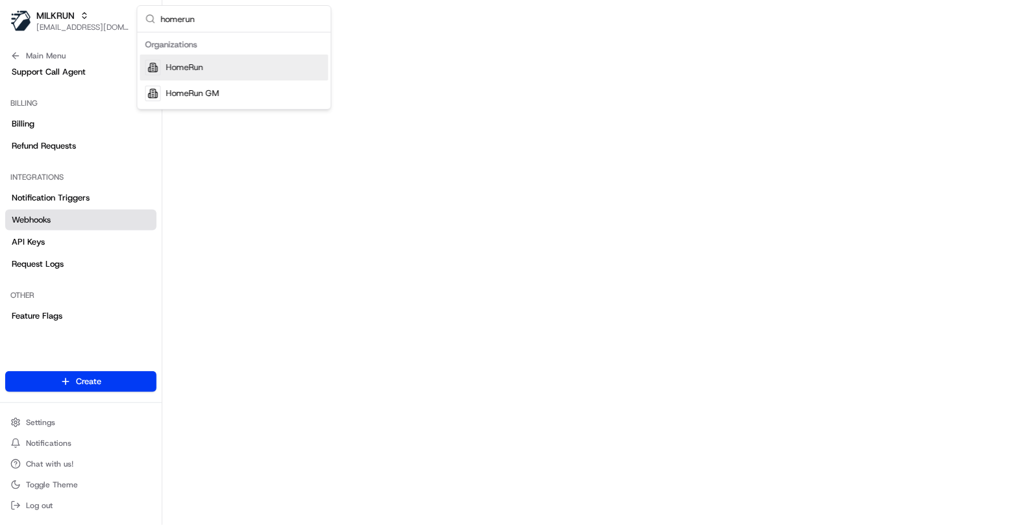
type input "homerun"
click at [211, 70] on div "HomeRun" at bounding box center [234, 68] width 188 height 26
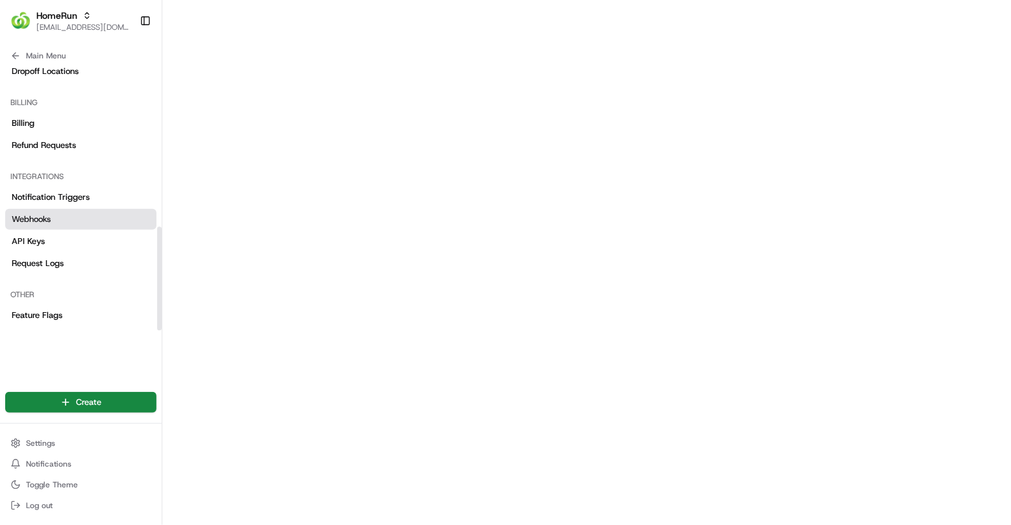
scroll to position [414, 0]
click at [102, 217] on link "Webhooks" at bounding box center [80, 220] width 151 height 21
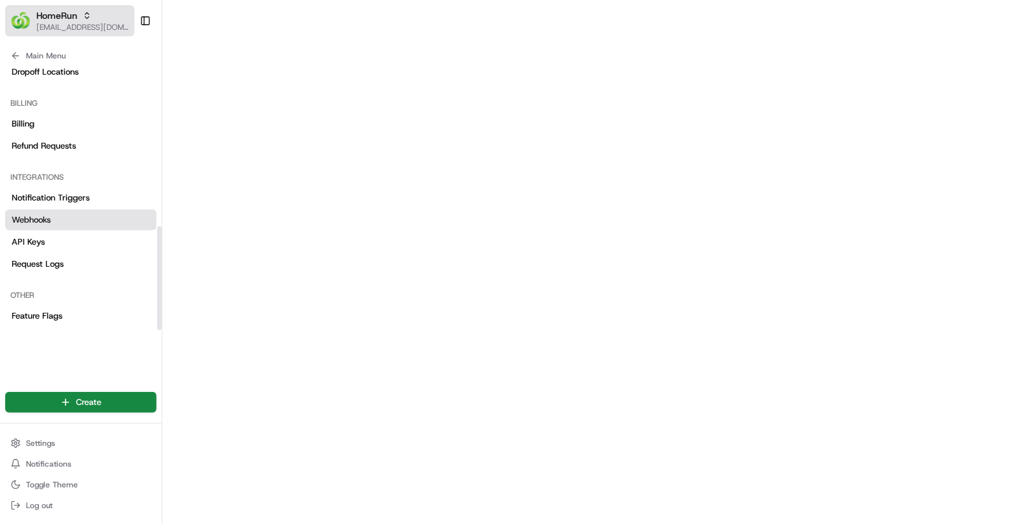
click at [90, 32] on button "HomeRun masood@usenash.com" at bounding box center [69, 20] width 129 height 31
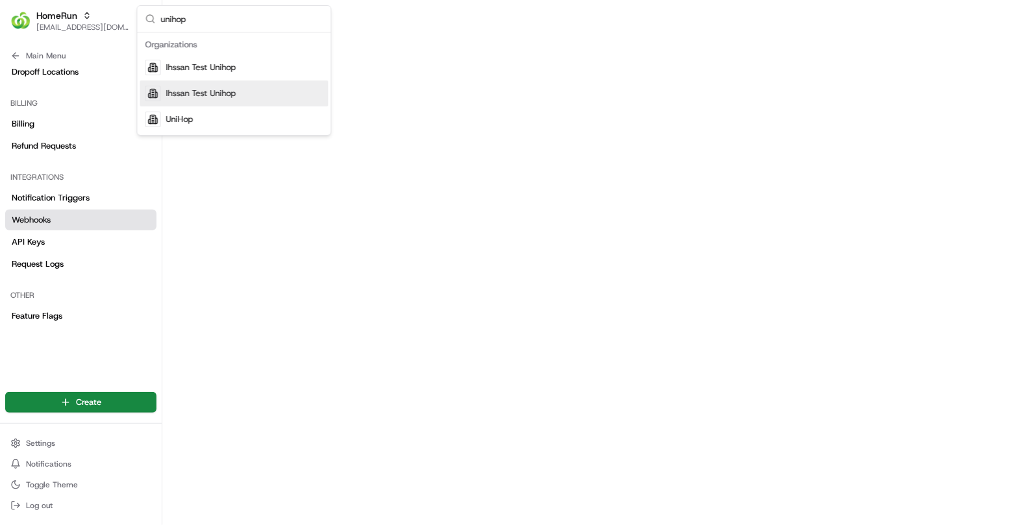
type input "unihop"
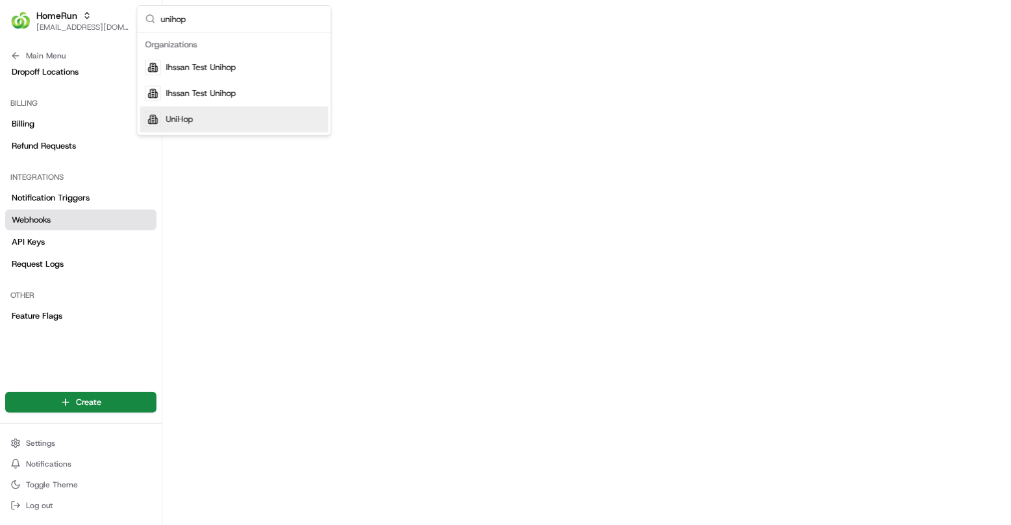
click at [205, 119] on div "UniHop" at bounding box center [234, 119] width 188 height 26
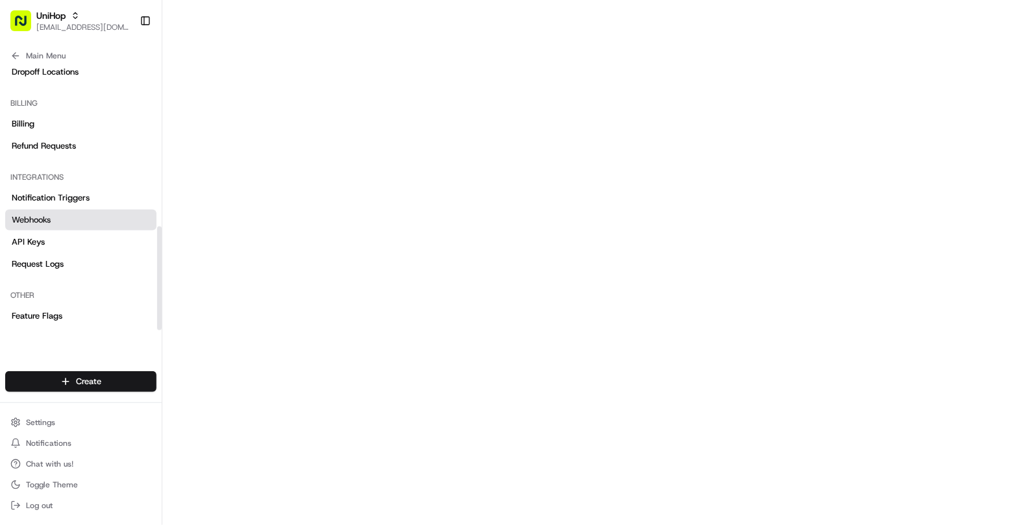
click at [90, 222] on link "Webhooks" at bounding box center [80, 220] width 151 height 21
